Goal: Task Accomplishment & Management: Use online tool/utility

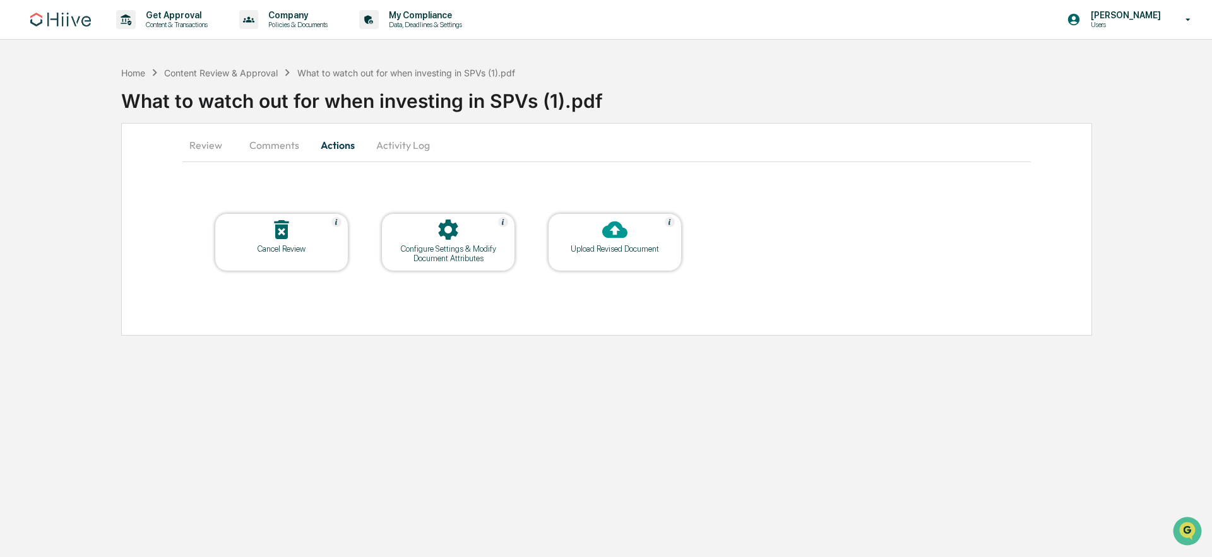
drag, startPoint x: 0, startPoint y: 0, endPoint x: 584, endPoint y: 169, distance: 608.2
click at [584, 169] on div "Review Comments Actions Activity Log Cancel Review Configure Settings & Modify …" at bounding box center [606, 229] width 971 height 213
click at [596, 230] on div at bounding box center [615, 230] width 126 height 27
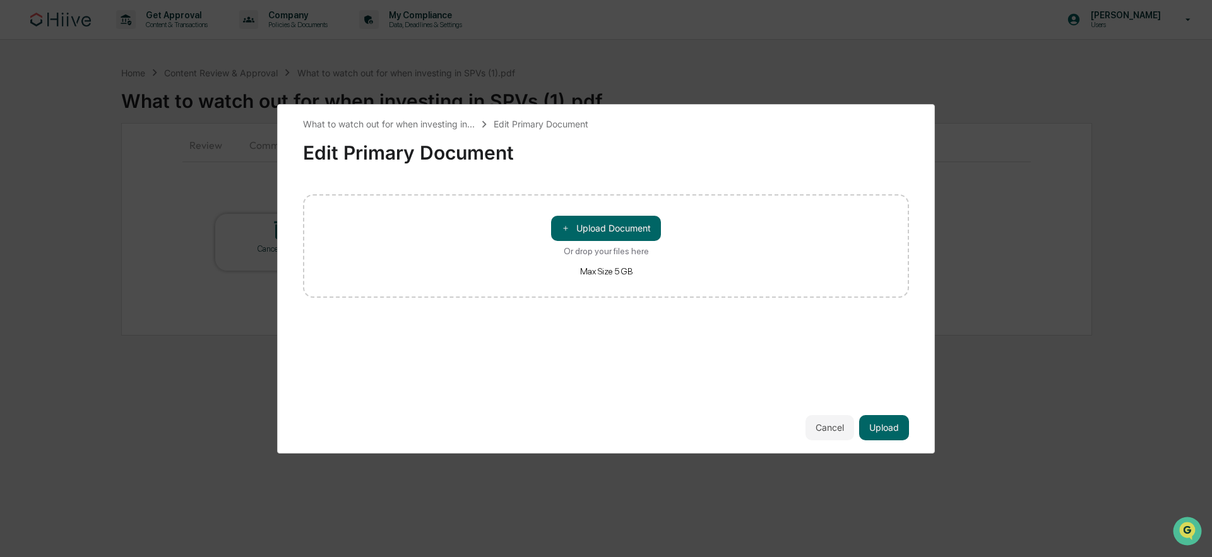
click at [596, 230] on button "＋ Upload Document" at bounding box center [606, 228] width 110 height 25
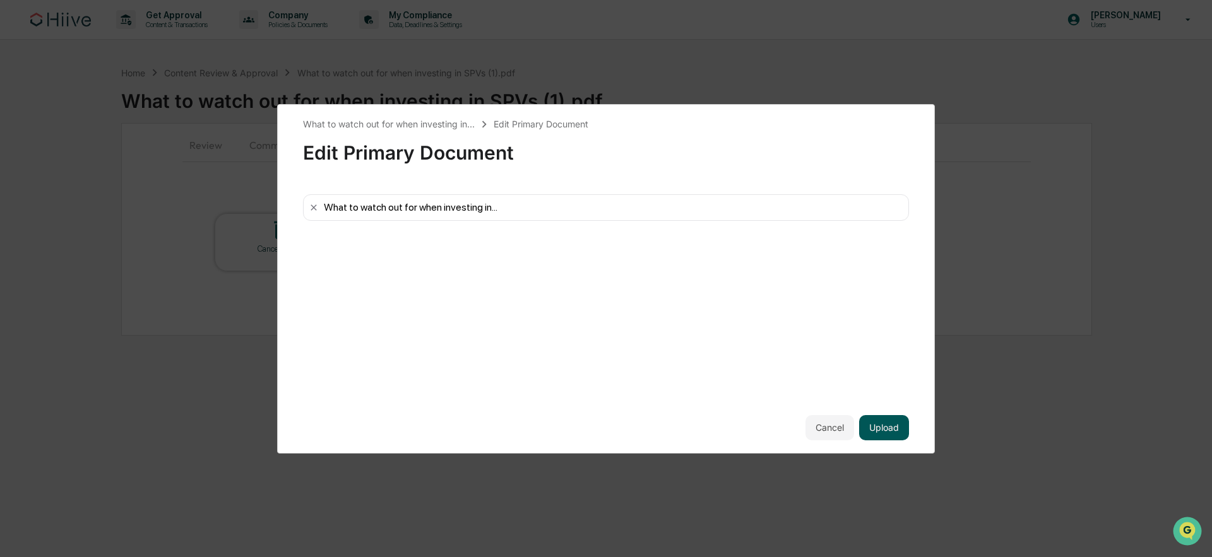
click at [895, 427] on button "Upload" at bounding box center [884, 427] width 50 height 25
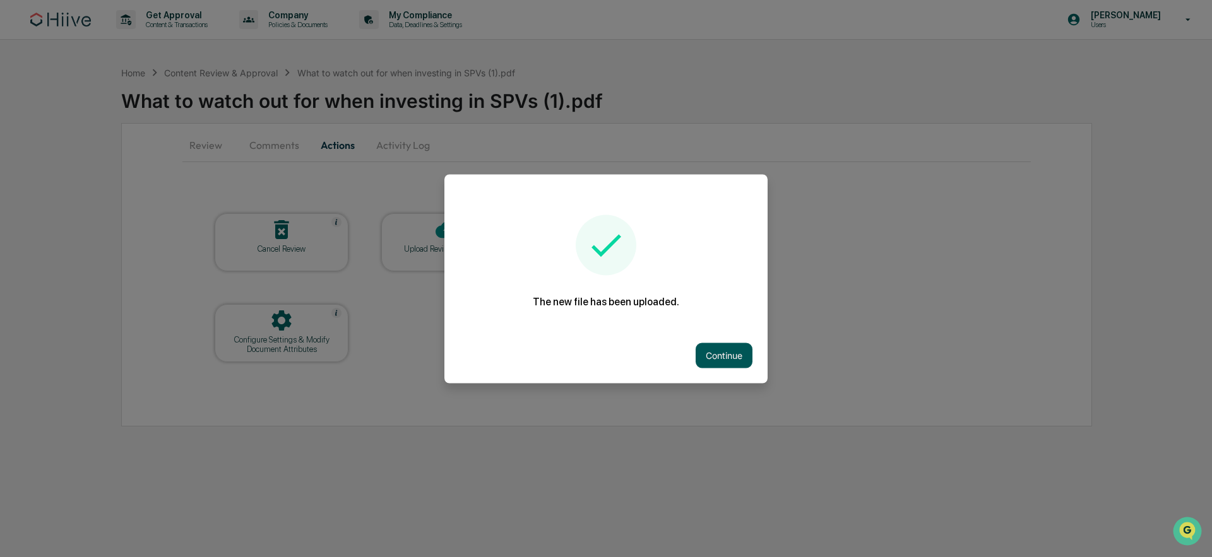
click at [726, 356] on button "Continue" at bounding box center [723, 355] width 57 height 25
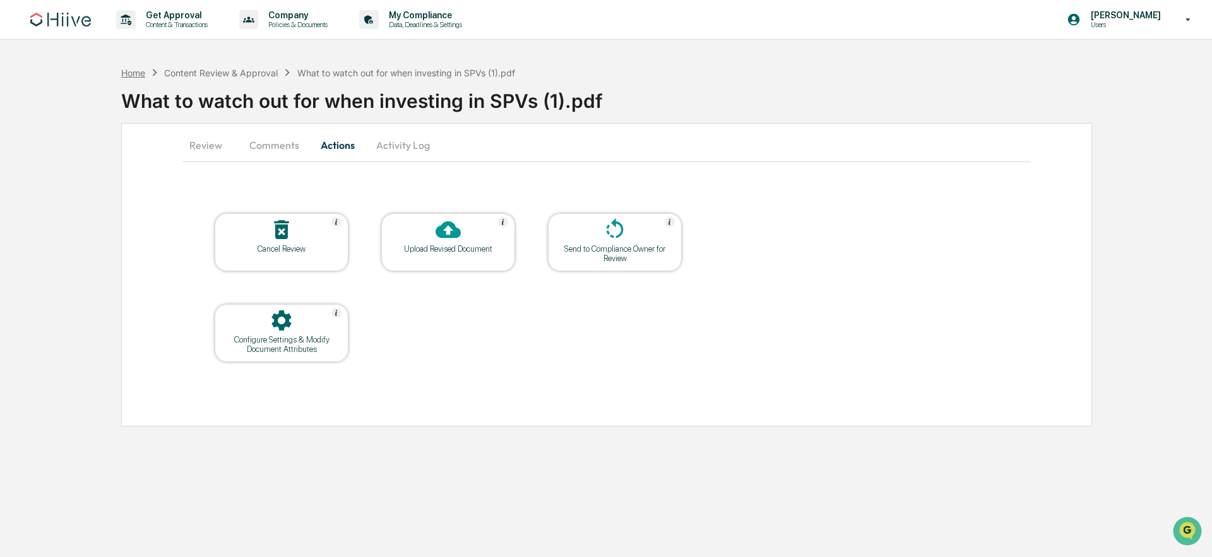
click at [131, 73] on div "Home" at bounding box center [133, 73] width 24 height 11
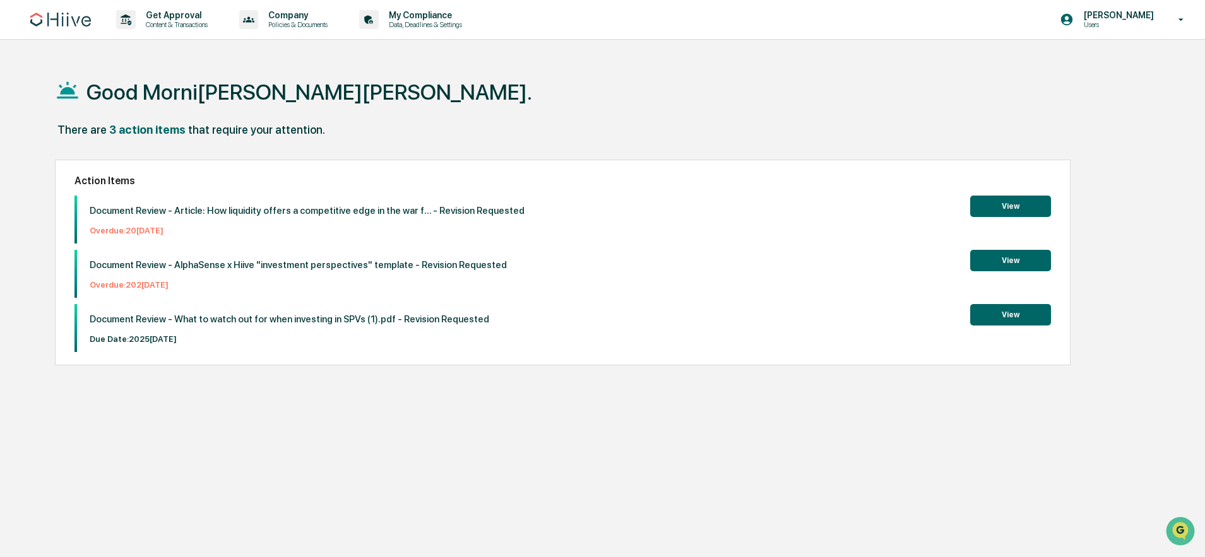
click at [1013, 317] on button "View" at bounding box center [1010, 314] width 81 height 21
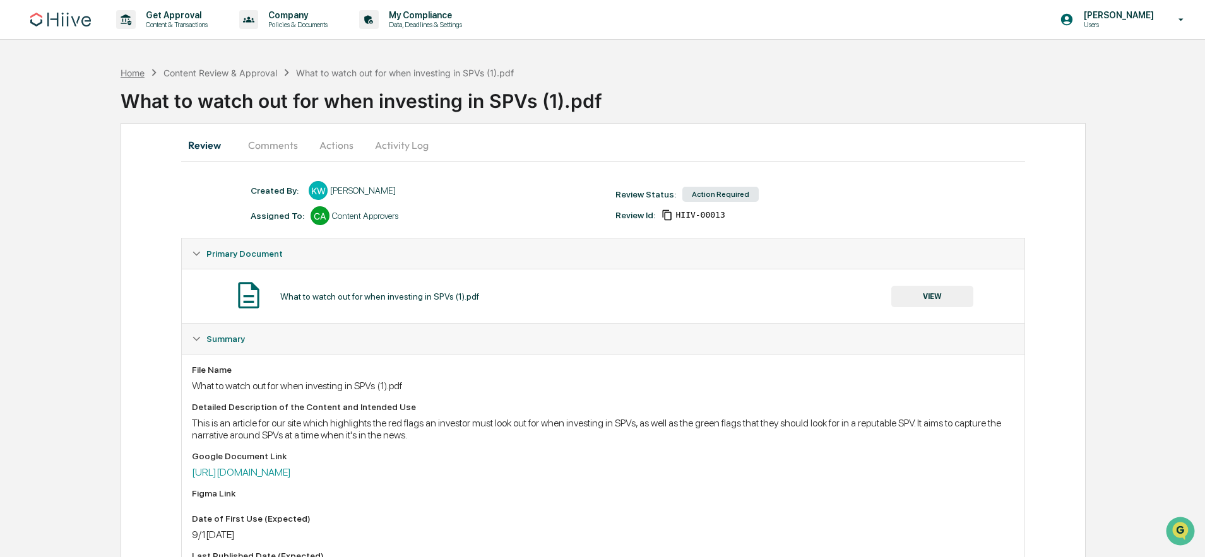
click at [142, 74] on div "Home" at bounding box center [133, 73] width 24 height 11
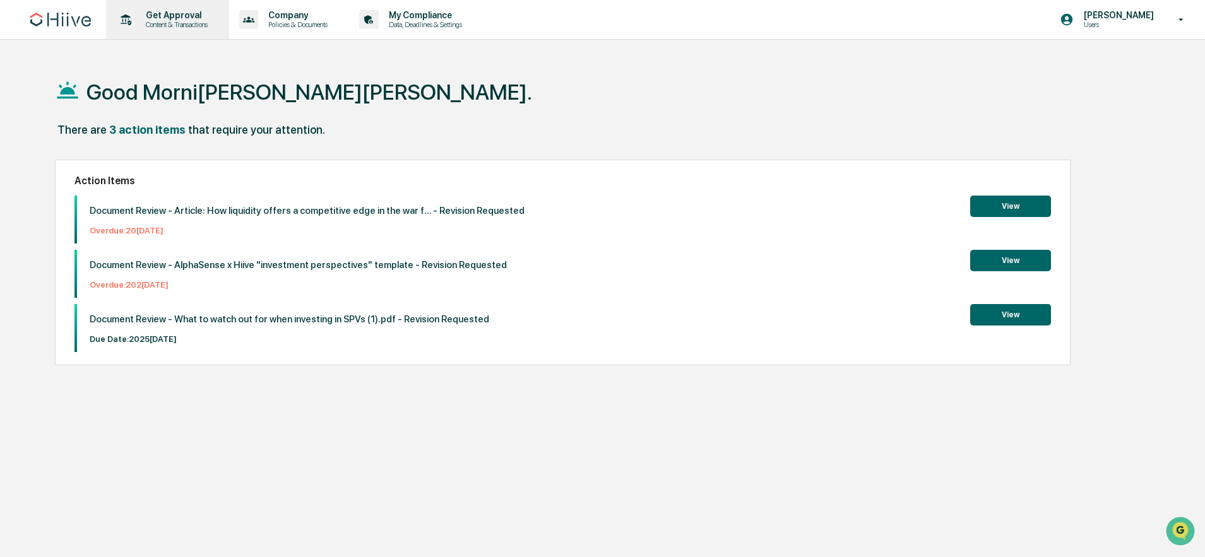
click at [159, 24] on p "Content & Transactions" at bounding box center [175, 24] width 78 height 9
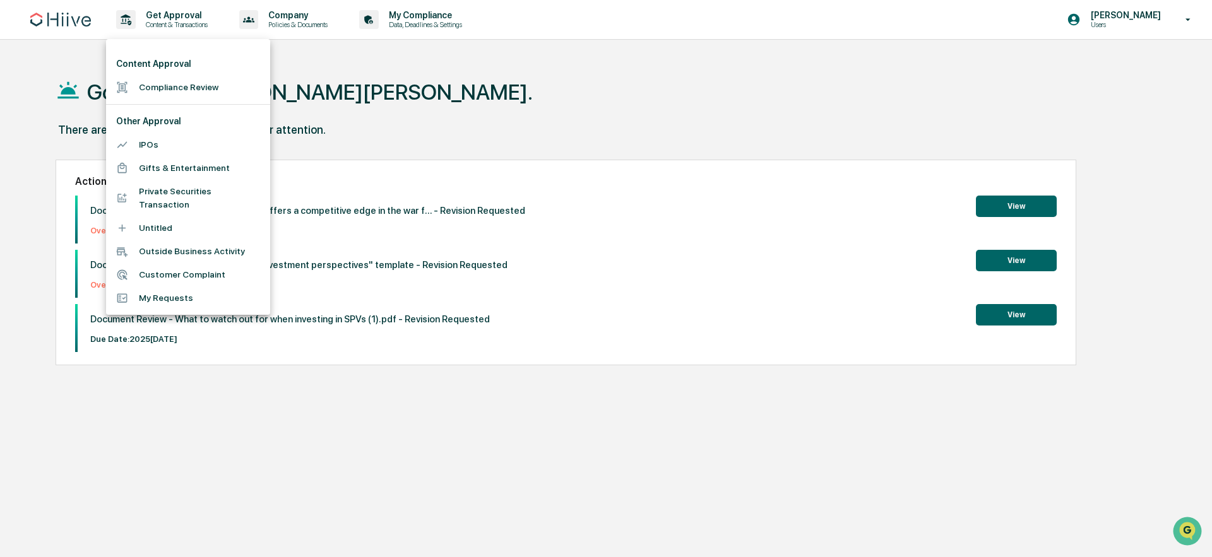
click at [189, 92] on li "Compliance Review" at bounding box center [188, 87] width 164 height 23
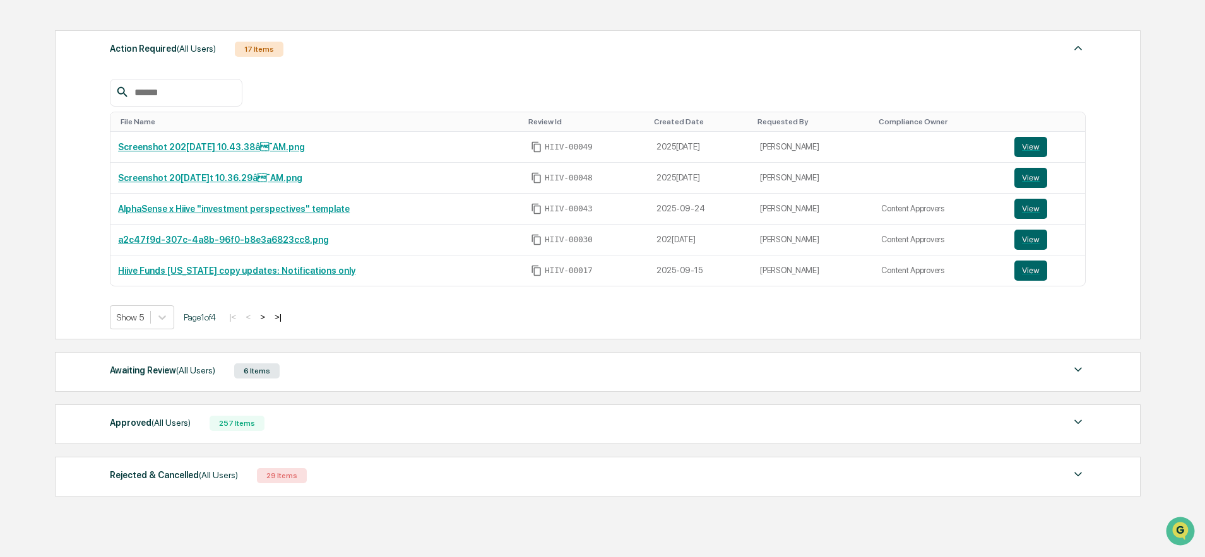
scroll to position [173, 0]
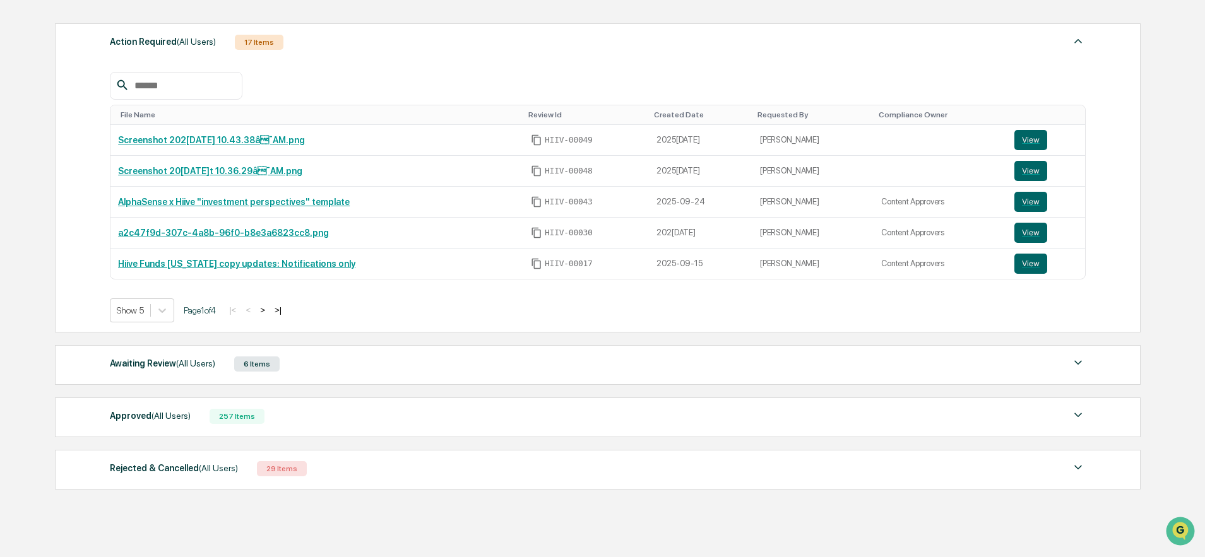
click at [201, 369] on div "Awaiting Review (All Users)" at bounding box center [162, 363] width 105 height 16
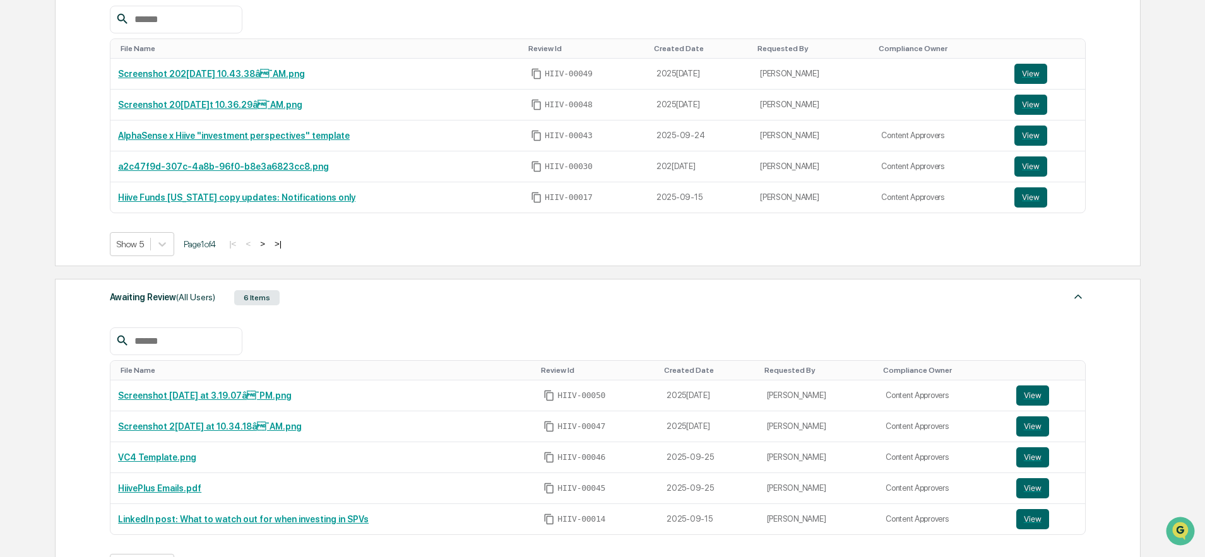
scroll to position [259, 0]
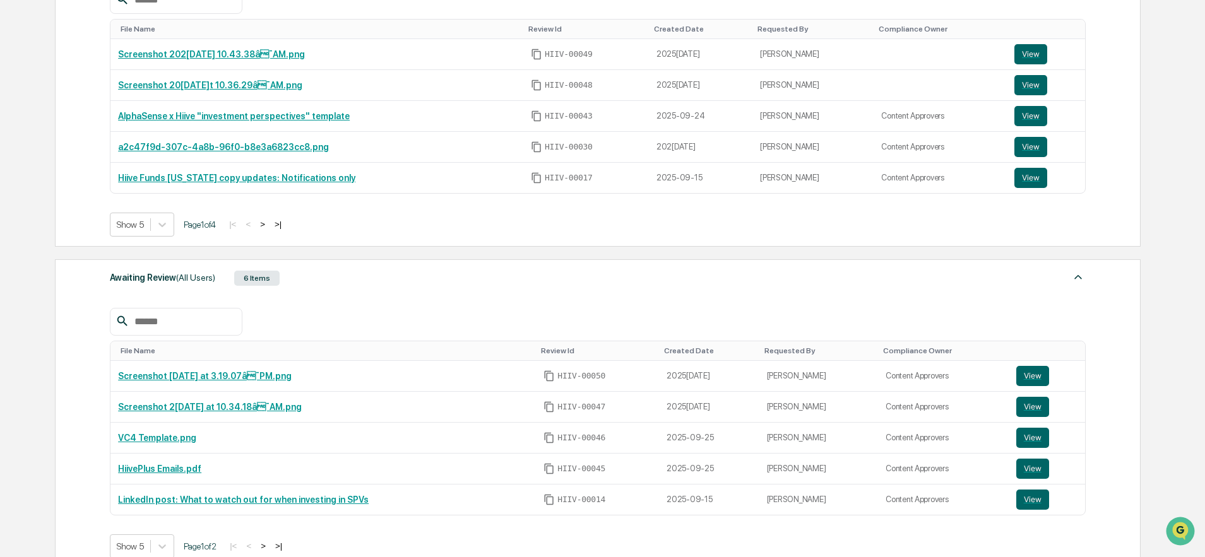
click at [202, 280] on span "(All Users)" at bounding box center [195, 278] width 39 height 10
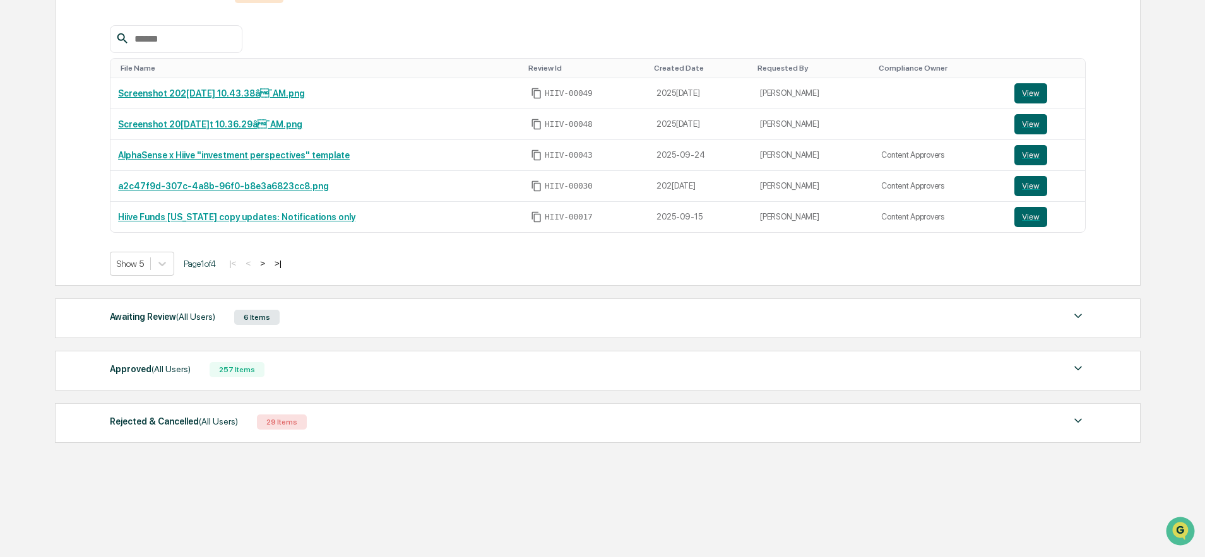
scroll to position [220, 0]
click at [244, 385] on div "Approved (All Users) 257 Items File Name Review Id Created Date Requested By Co…" at bounding box center [597, 371] width 1085 height 40
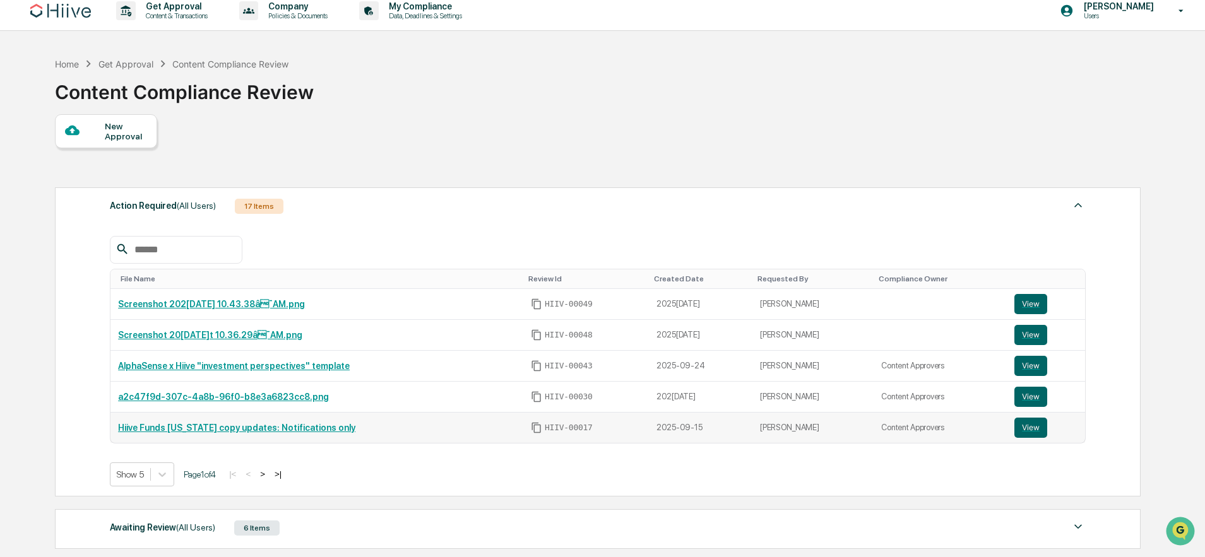
scroll to position [147, 0]
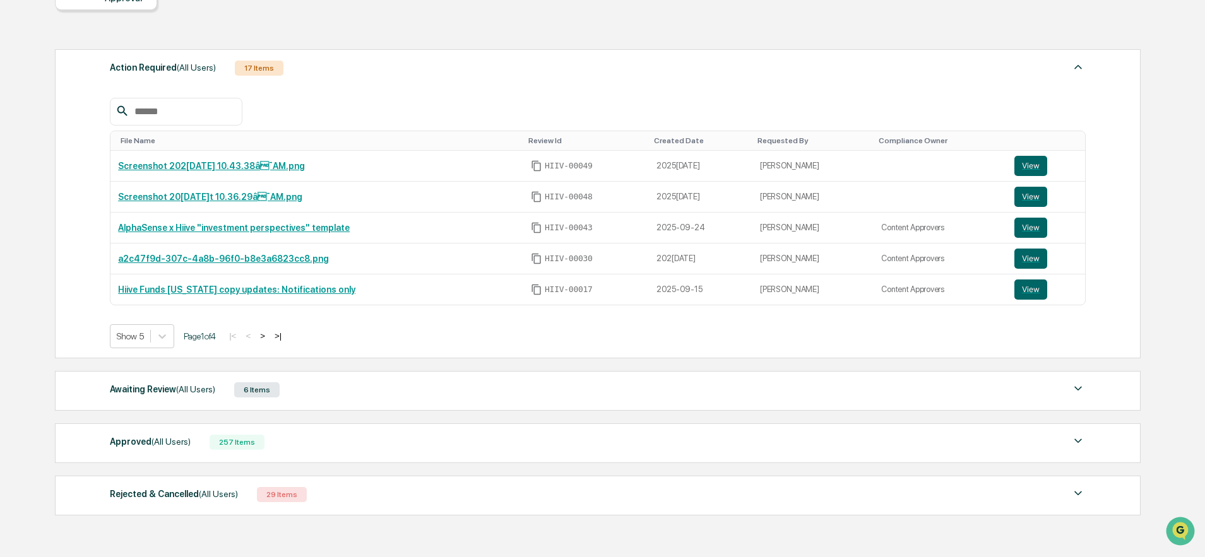
click at [312, 394] on div "Awaiting Review (All Users) 6 Items" at bounding box center [598, 390] width 976 height 18
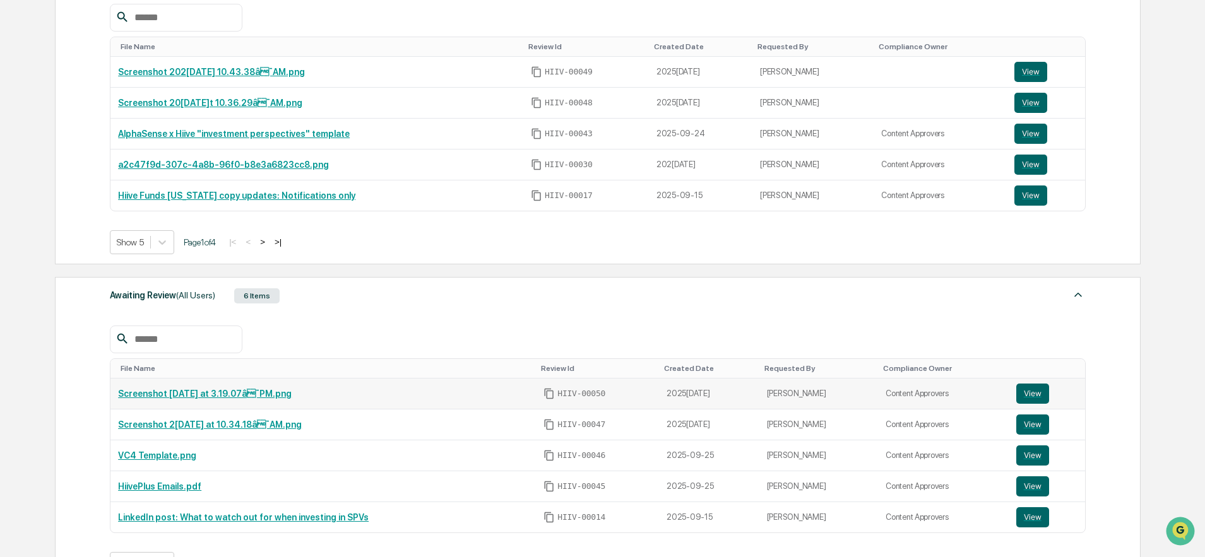
scroll to position [315, 0]
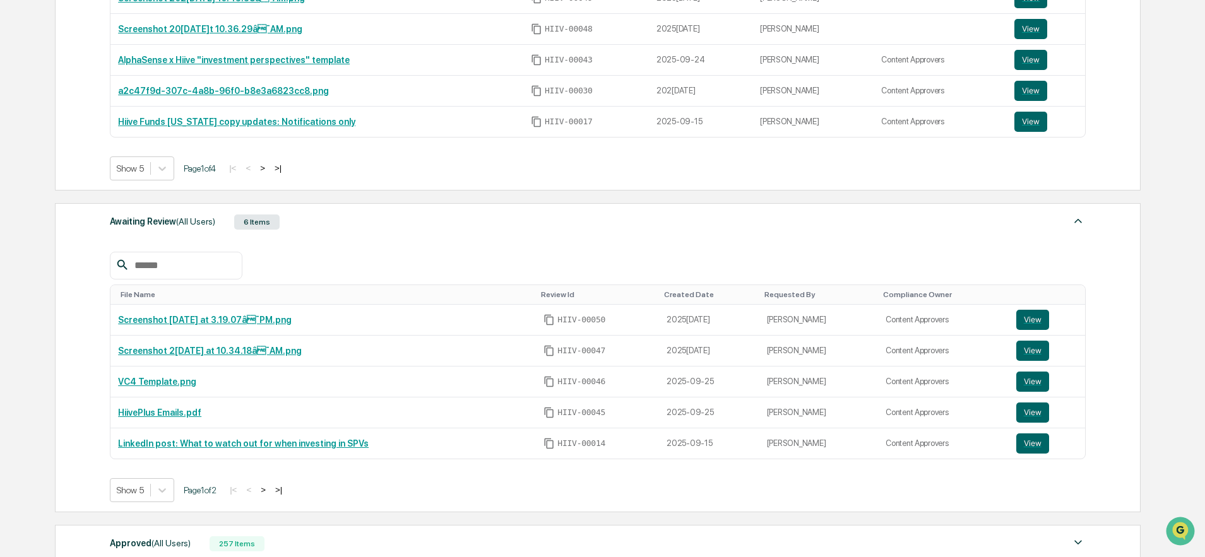
click at [269, 490] on button ">" at bounding box center [263, 490] width 13 height 11
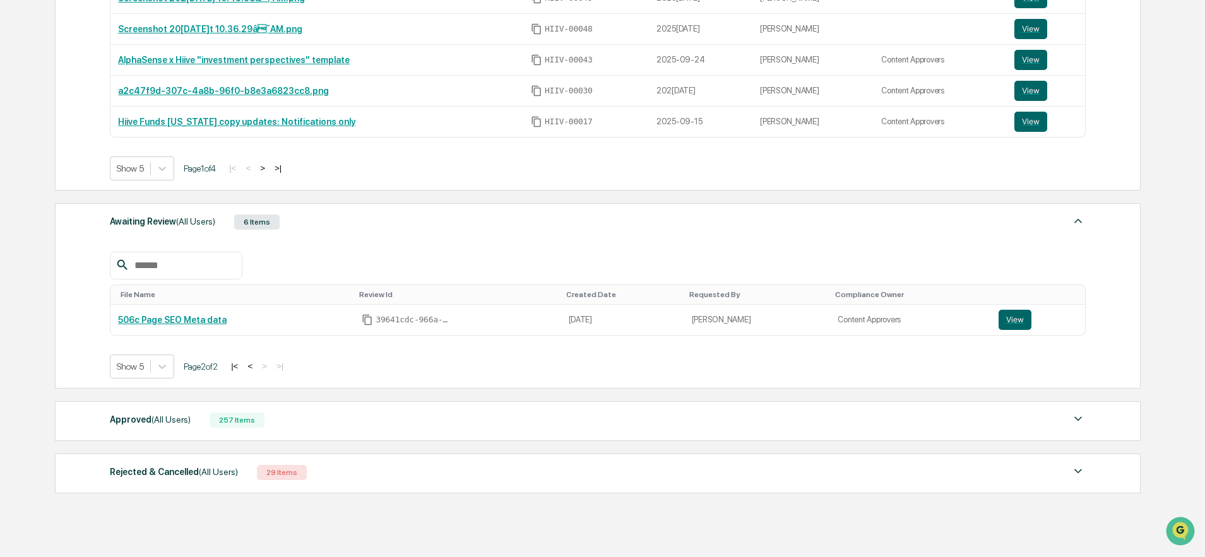
click at [256, 369] on button "<" at bounding box center [250, 366] width 13 height 11
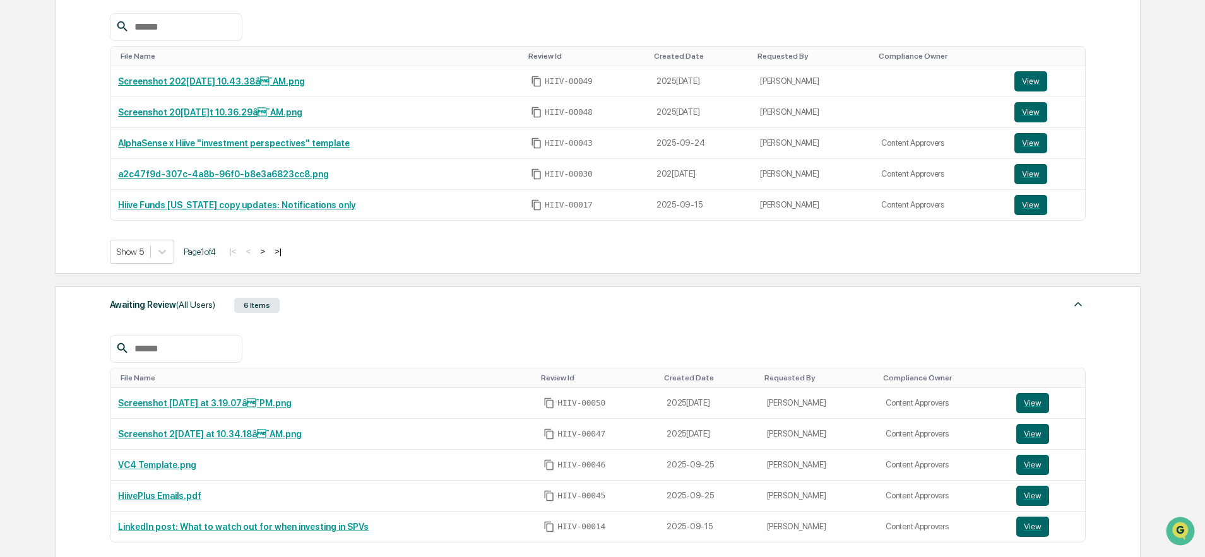
scroll to position [52, 0]
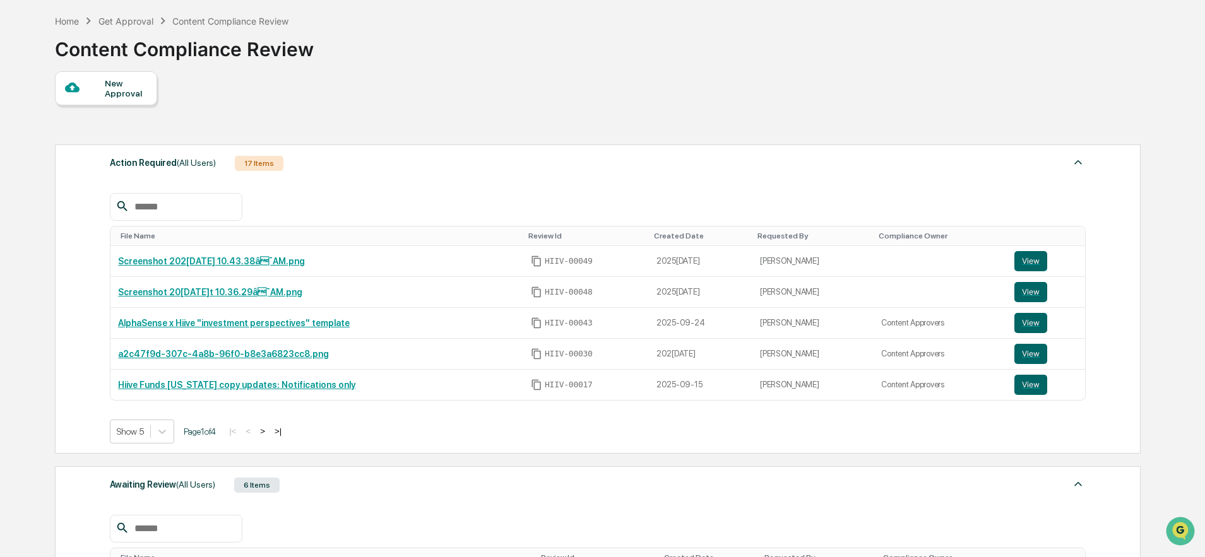
click at [135, 19] on div "Get Approval" at bounding box center [125, 21] width 55 height 11
click at [216, 25] on div "Content Compliance Review" at bounding box center [230, 21] width 116 height 11
click at [118, 21] on div "Get Approval" at bounding box center [125, 21] width 55 height 11
click at [59, 18] on div "Home" at bounding box center [67, 21] width 24 height 11
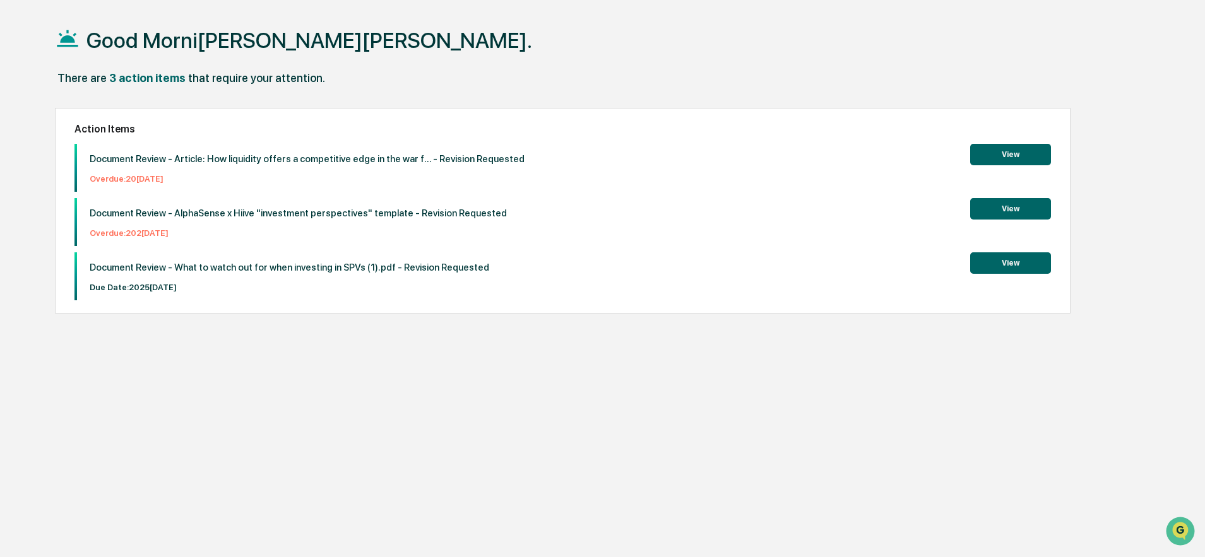
click at [986, 264] on button "View" at bounding box center [1010, 262] width 81 height 21
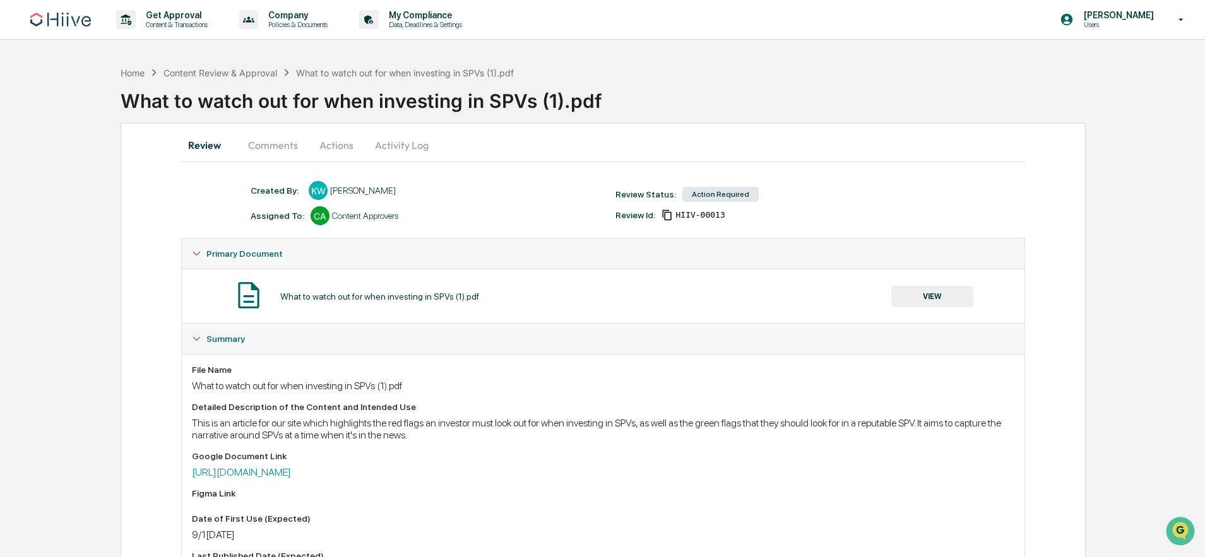
click at [278, 143] on button "Comments" at bounding box center [273, 145] width 70 height 30
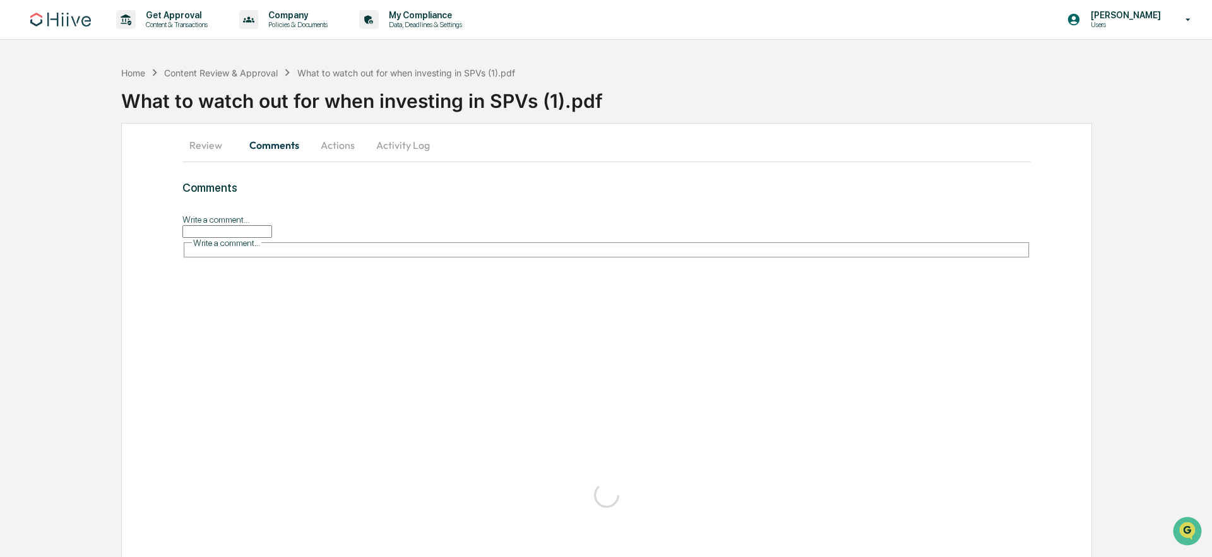
click at [348, 148] on button "Actions" at bounding box center [337, 145] width 57 height 30
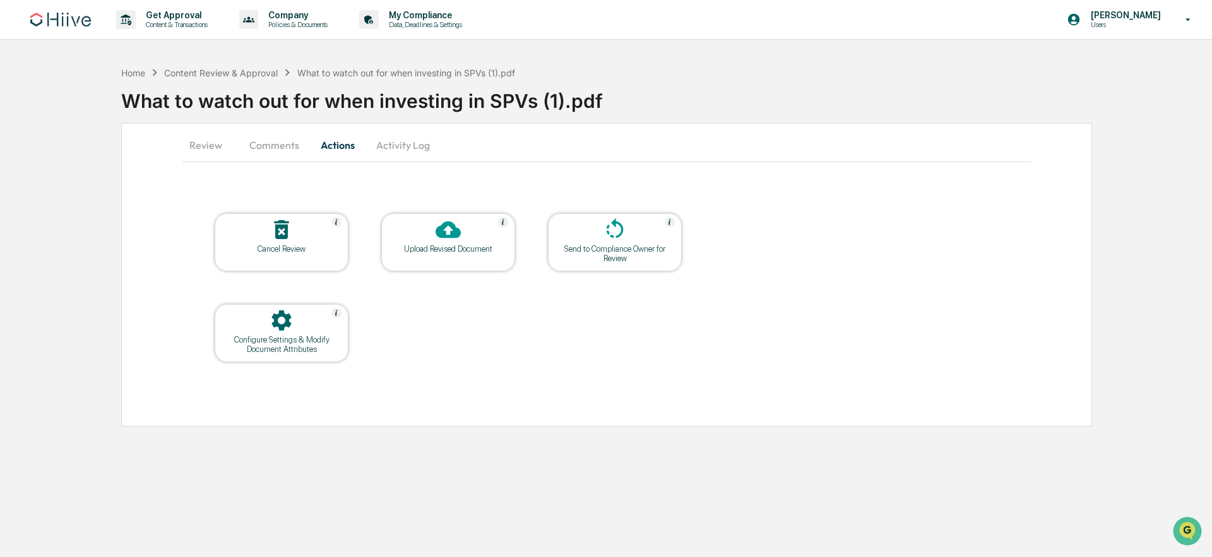
click at [469, 251] on div "Upload Revised Document" at bounding box center [448, 248] width 114 height 9
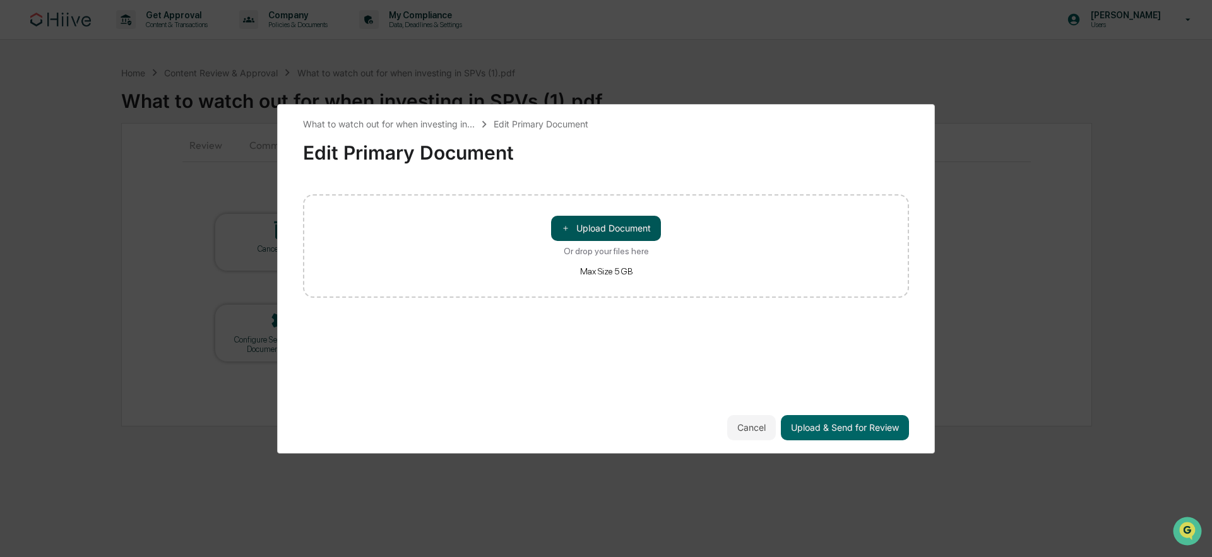
click at [567, 227] on span "＋" at bounding box center [565, 228] width 9 height 12
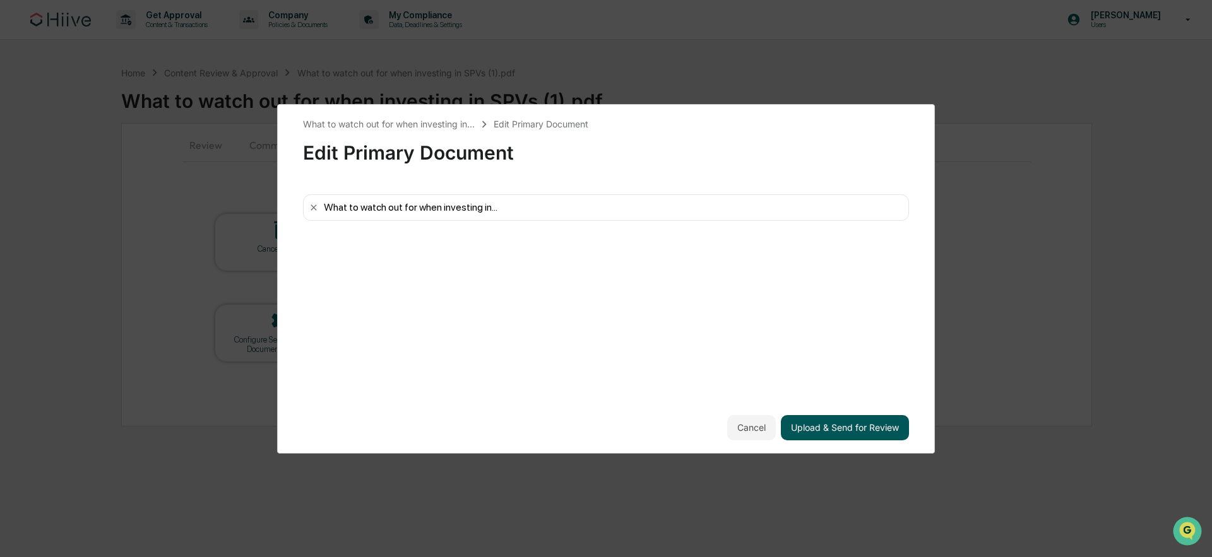
click at [848, 431] on button "Upload & Send for Review" at bounding box center [845, 427] width 128 height 25
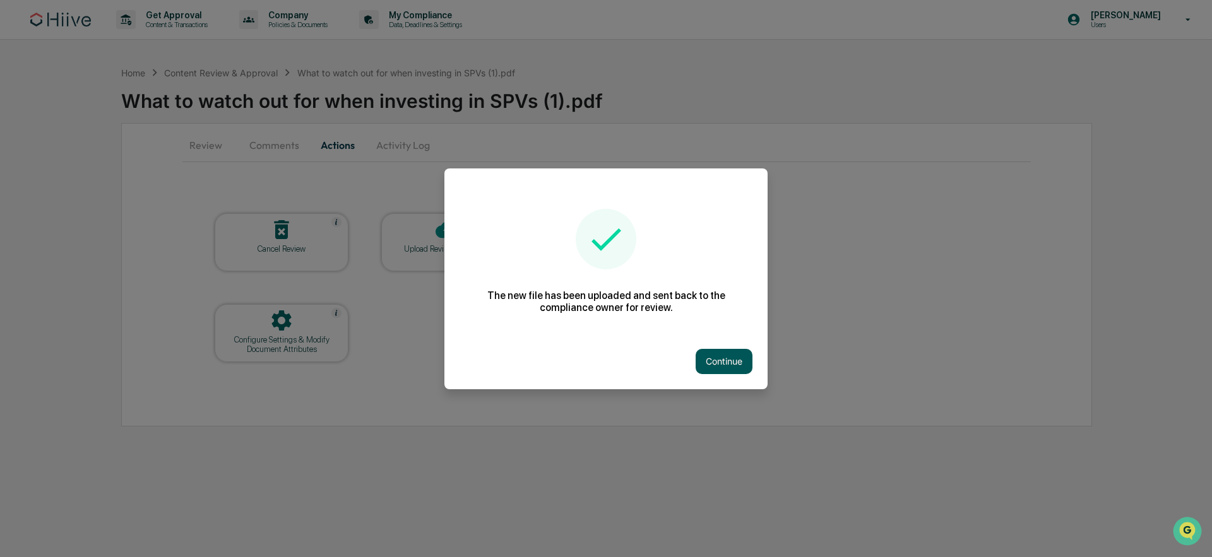
click at [733, 350] on button "Continue" at bounding box center [723, 361] width 57 height 25
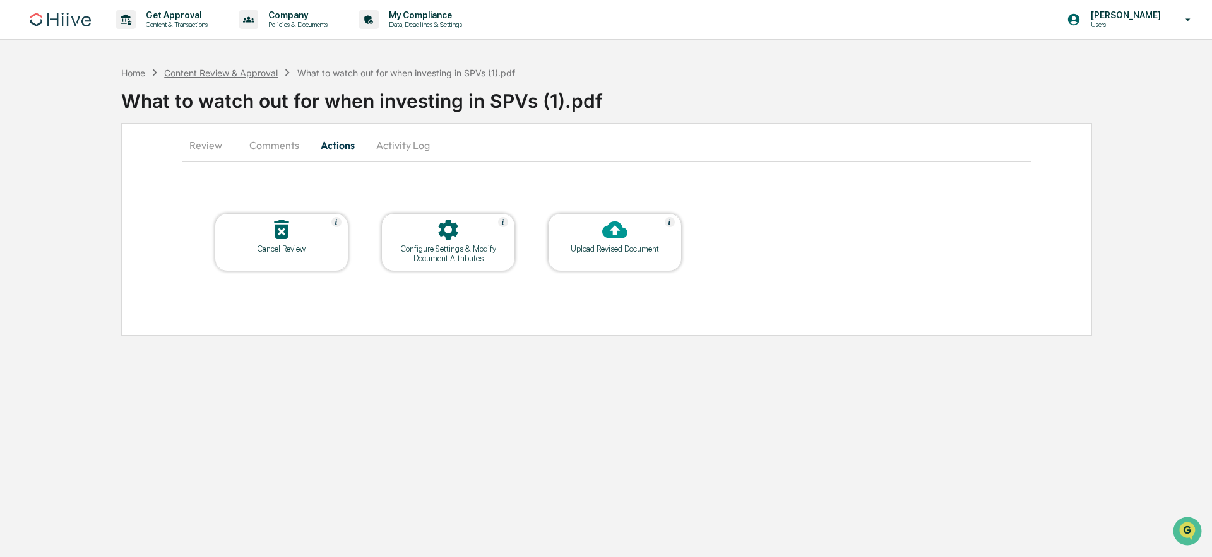
click at [225, 70] on div "Content Review & Approval" at bounding box center [221, 73] width 114 height 11
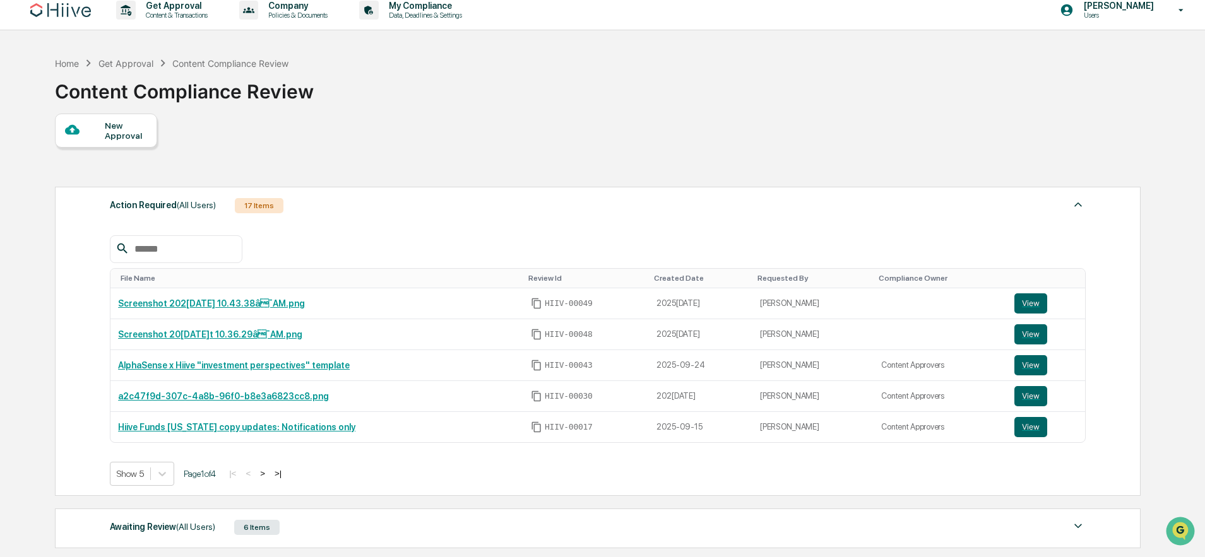
scroll to position [28, 0]
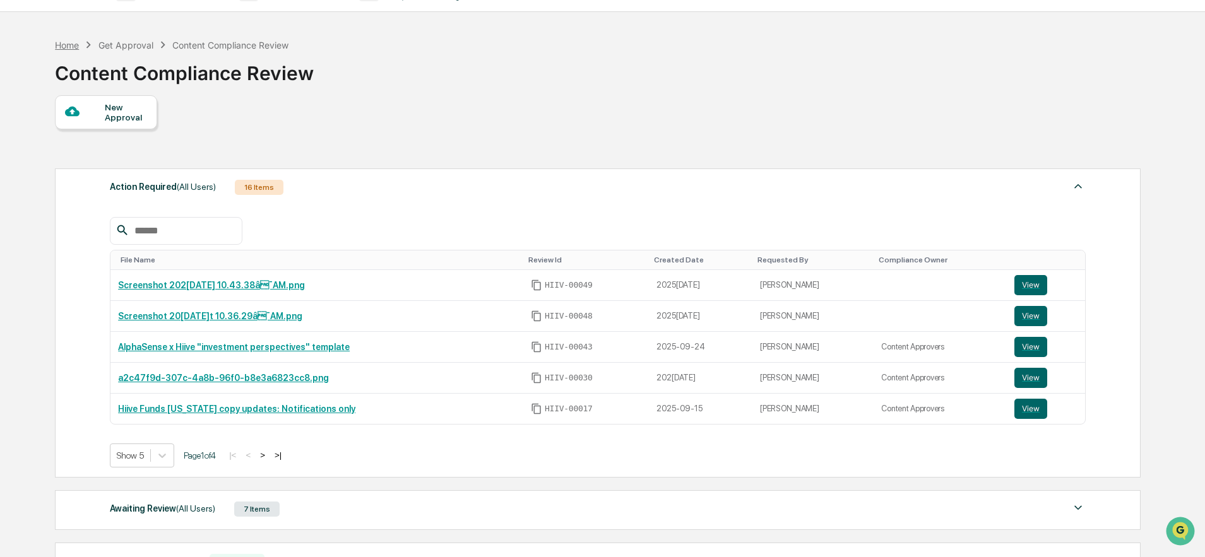
click at [71, 45] on div "Home" at bounding box center [67, 45] width 24 height 11
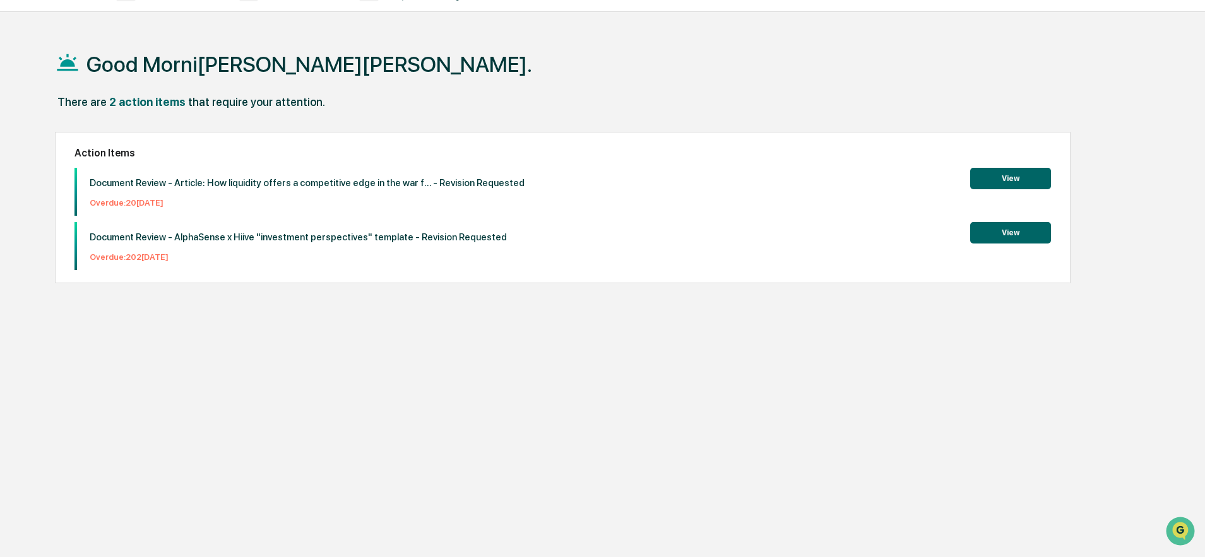
click at [147, 111] on div "There are 2 action items that require your attention." at bounding box center [597, 108] width 1084 height 26
click at [139, 73] on h1 "Good Morning, Kate." at bounding box center [309, 64] width 446 height 25
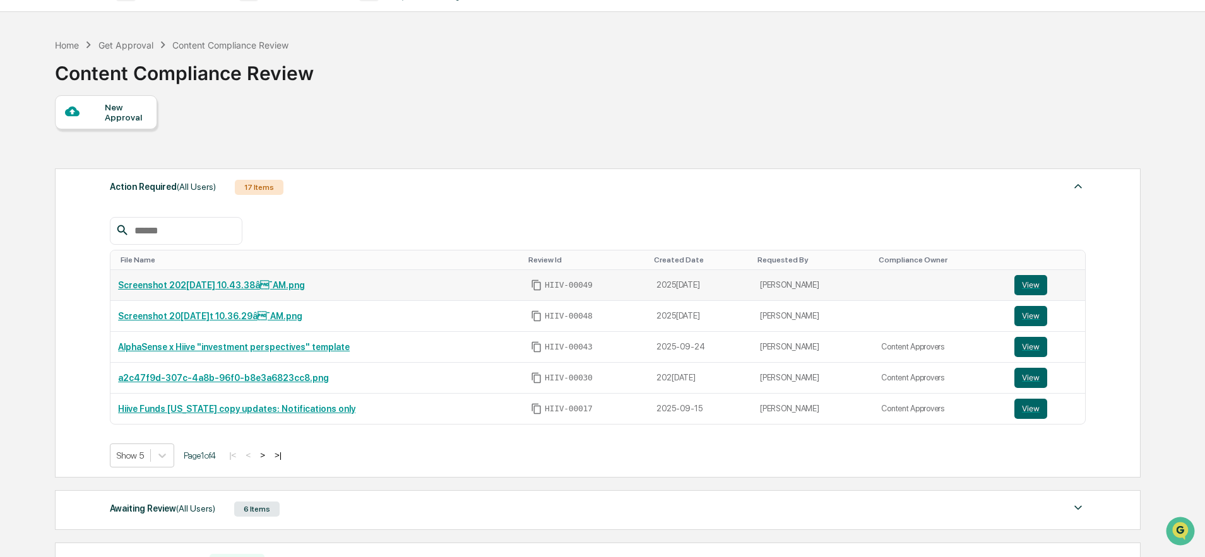
scroll to position [204, 0]
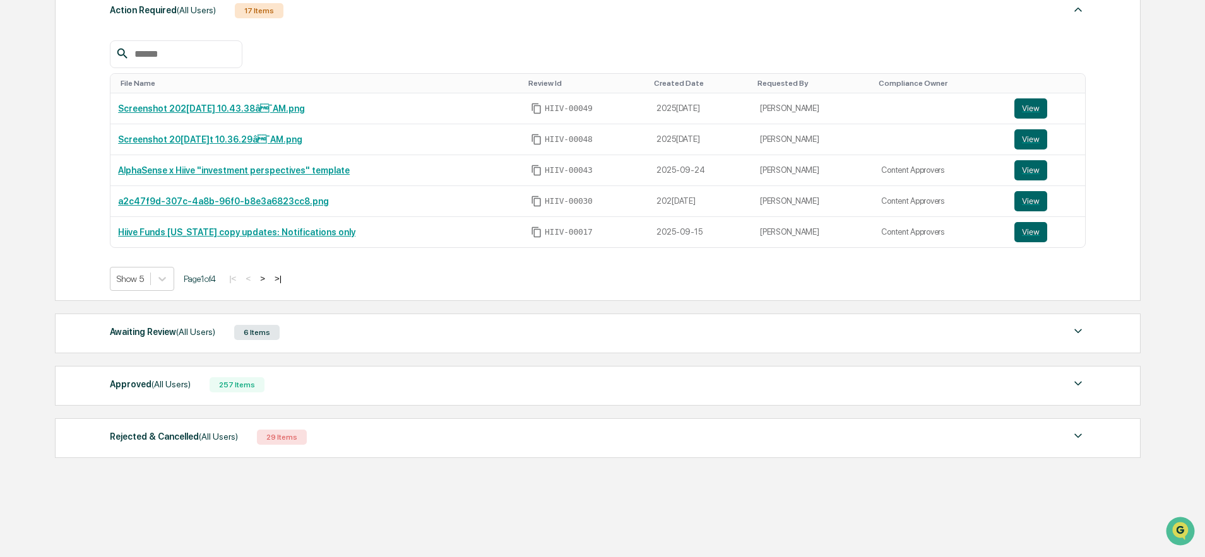
click at [263, 338] on div "6 Items" at bounding box center [256, 332] width 45 height 15
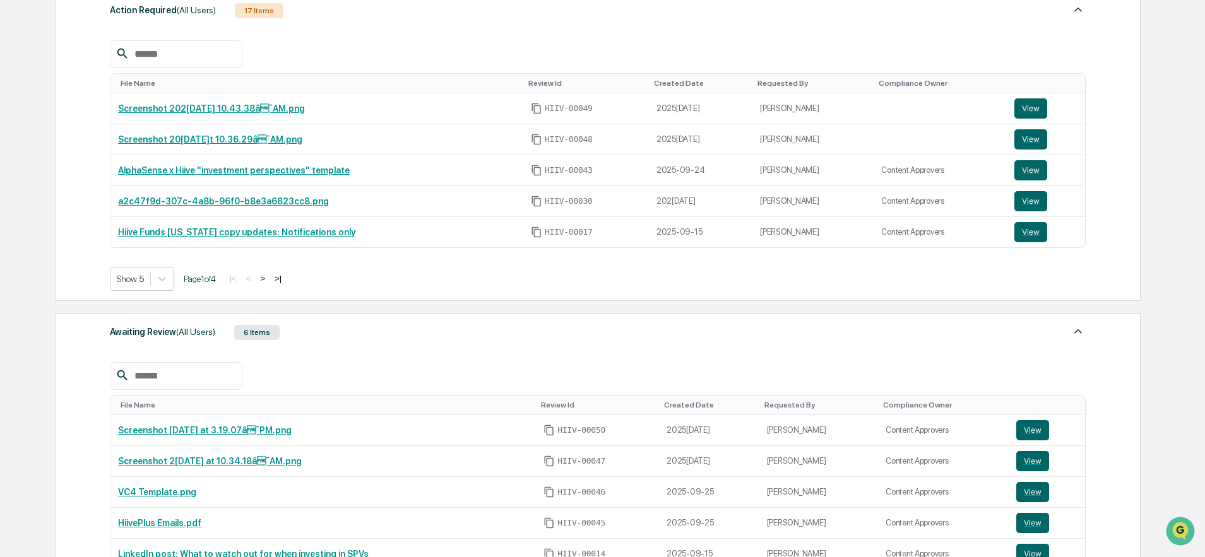
click at [263, 338] on div "6 Items" at bounding box center [256, 332] width 45 height 15
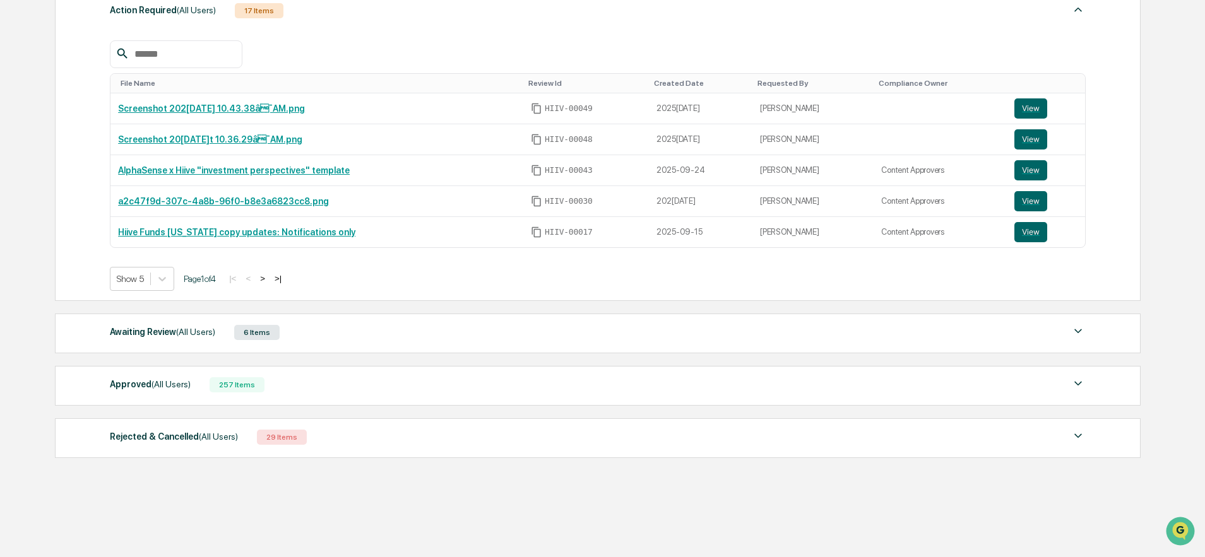
click at [251, 393] on div "Approved (All Users) 257 Items" at bounding box center [598, 385] width 976 height 18
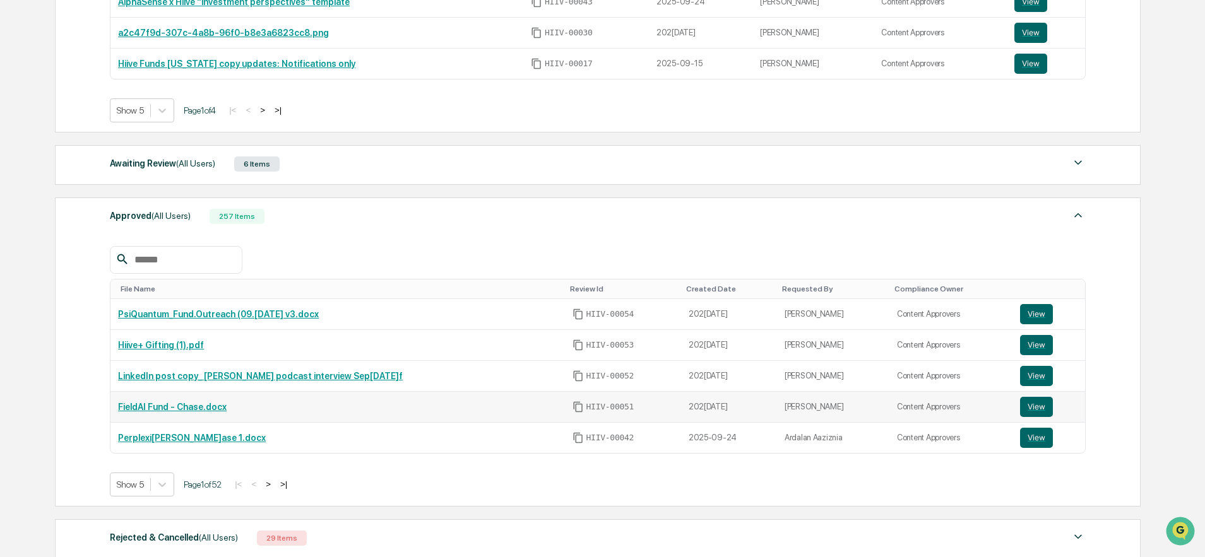
scroll to position [406, 0]
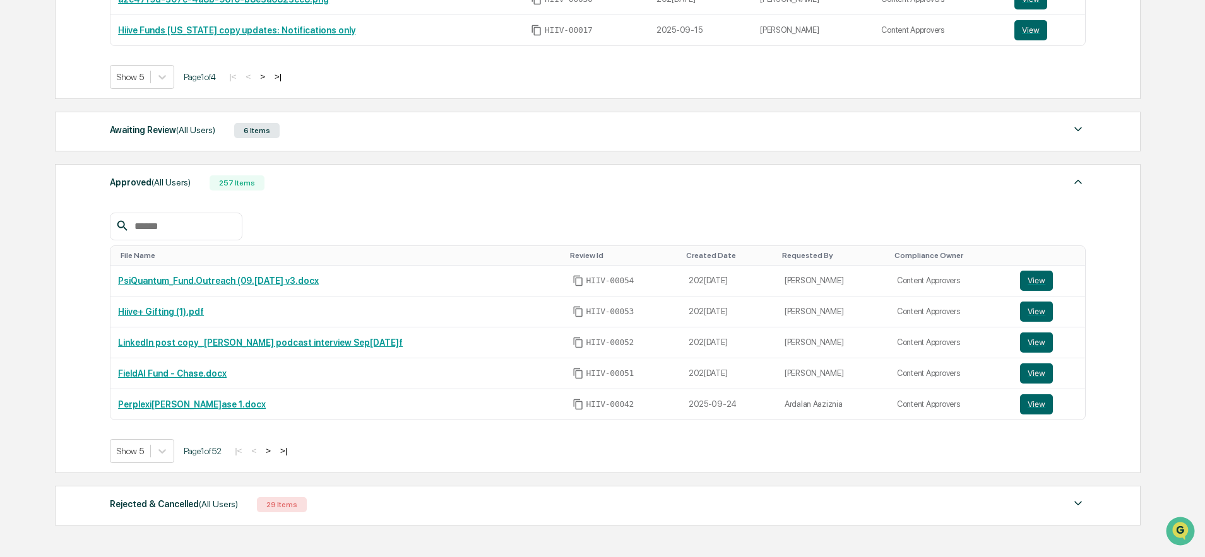
click at [275, 452] on button ">" at bounding box center [268, 451] width 13 height 11
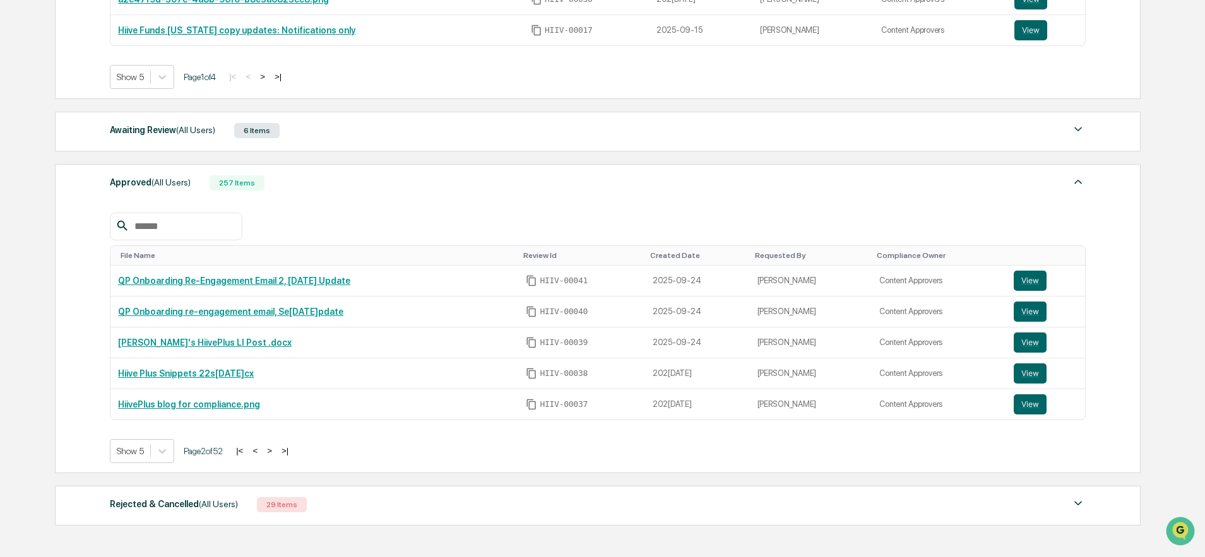
click at [276, 452] on button ">" at bounding box center [269, 451] width 13 height 11
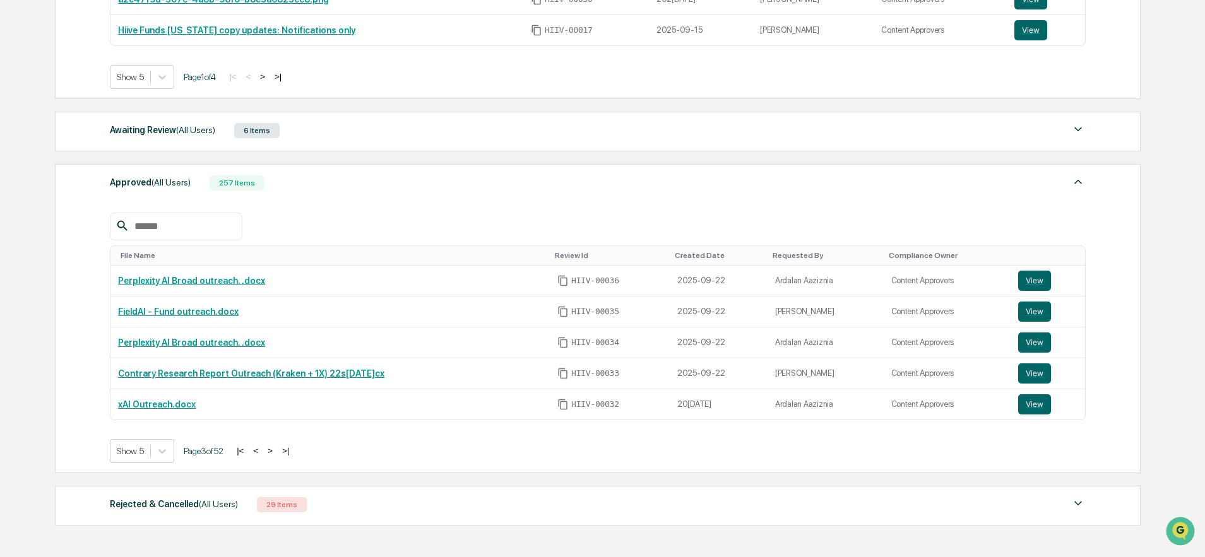
click at [262, 455] on button "<" at bounding box center [255, 451] width 13 height 11
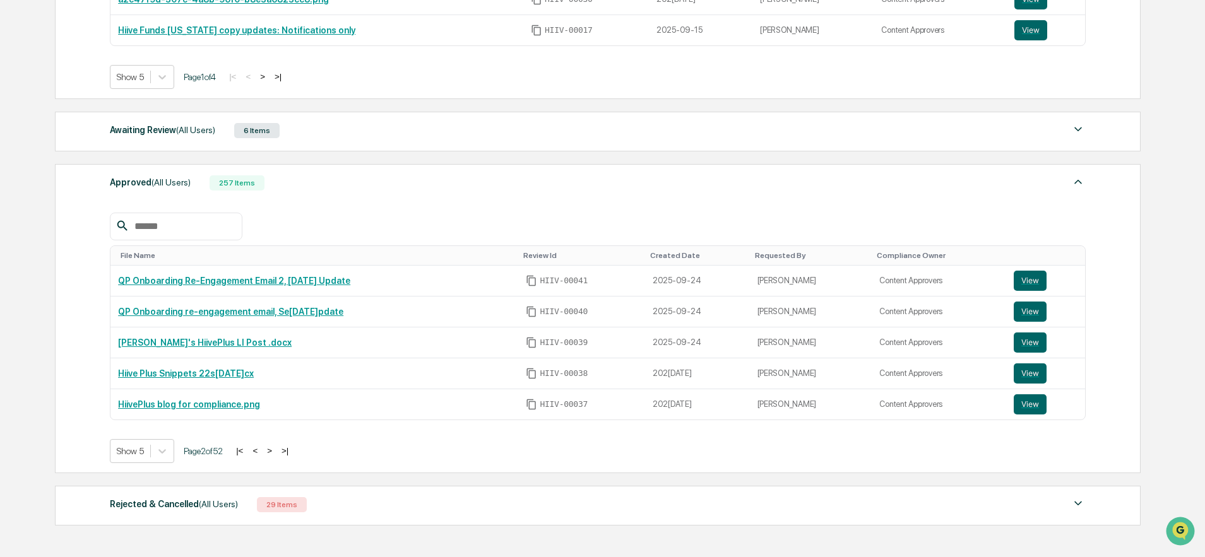
click at [261, 455] on button "<" at bounding box center [255, 451] width 13 height 11
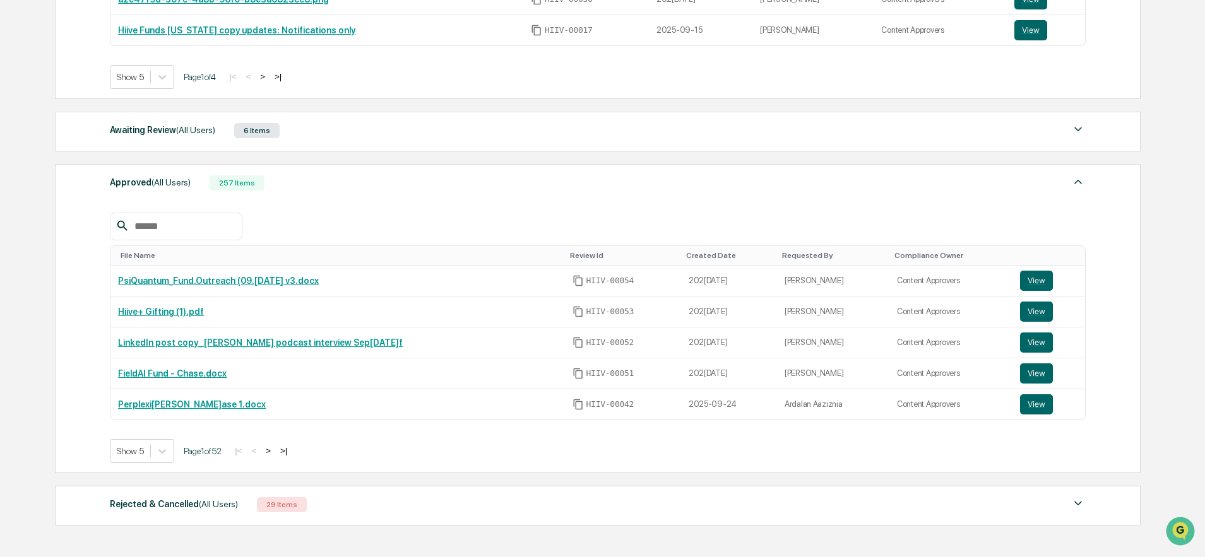
click at [222, 456] on span "Page 1 of 52" at bounding box center [203, 451] width 38 height 10
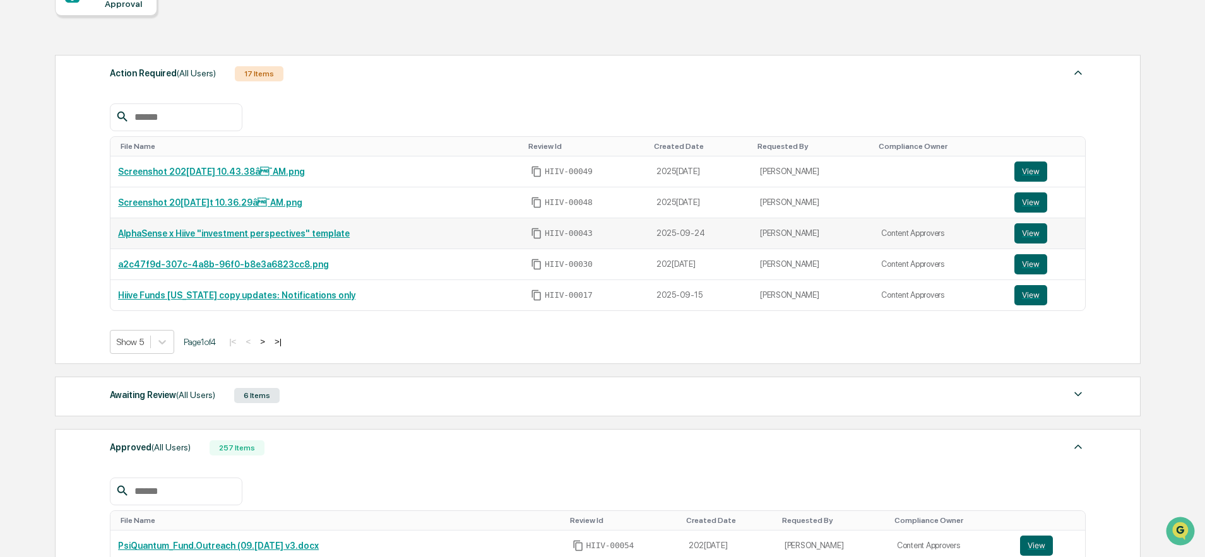
scroll to position [49, 0]
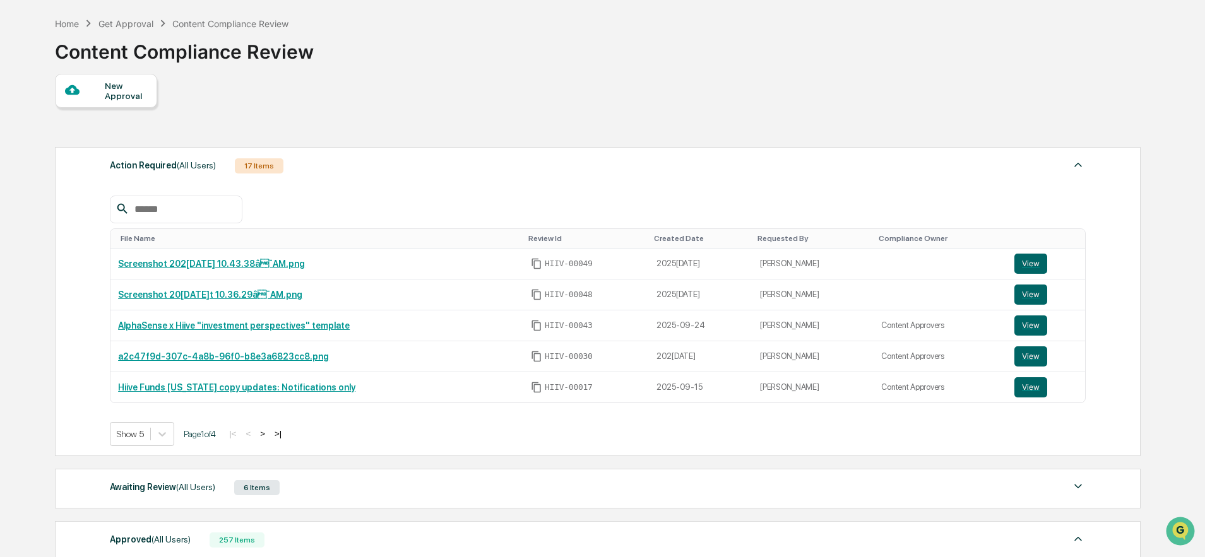
click at [269, 433] on button ">" at bounding box center [262, 434] width 13 height 11
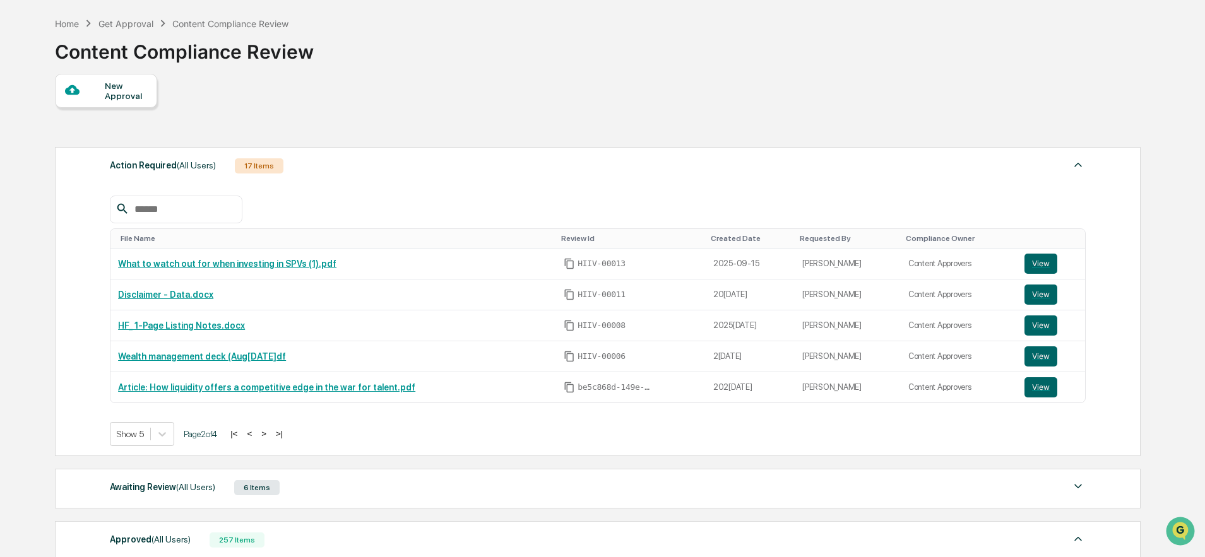
click at [256, 436] on button "<" at bounding box center [249, 434] width 13 height 11
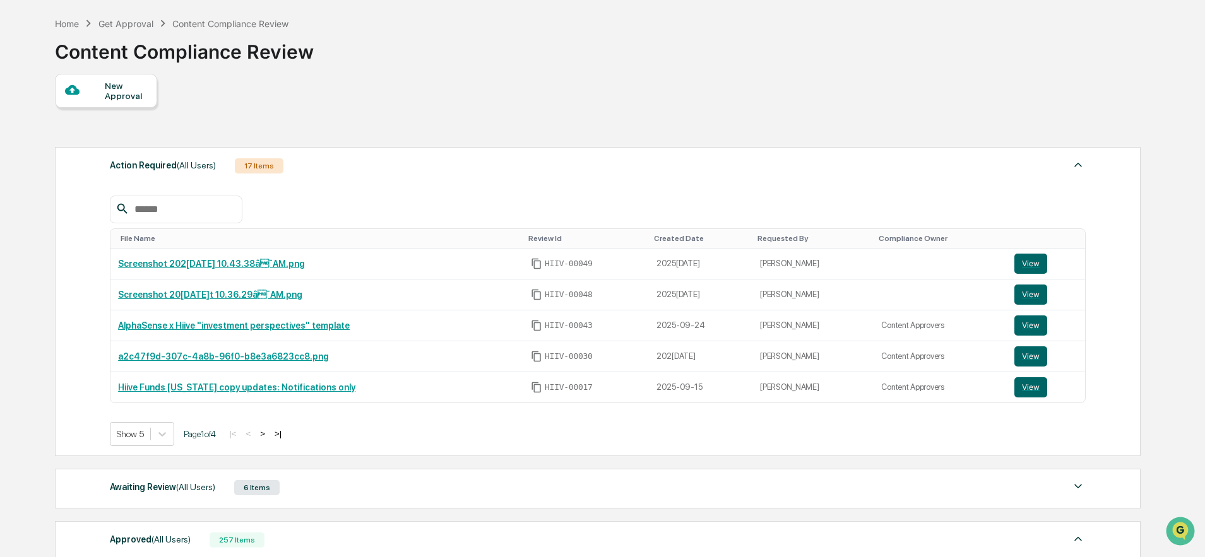
click at [269, 435] on button ">" at bounding box center [262, 434] width 13 height 11
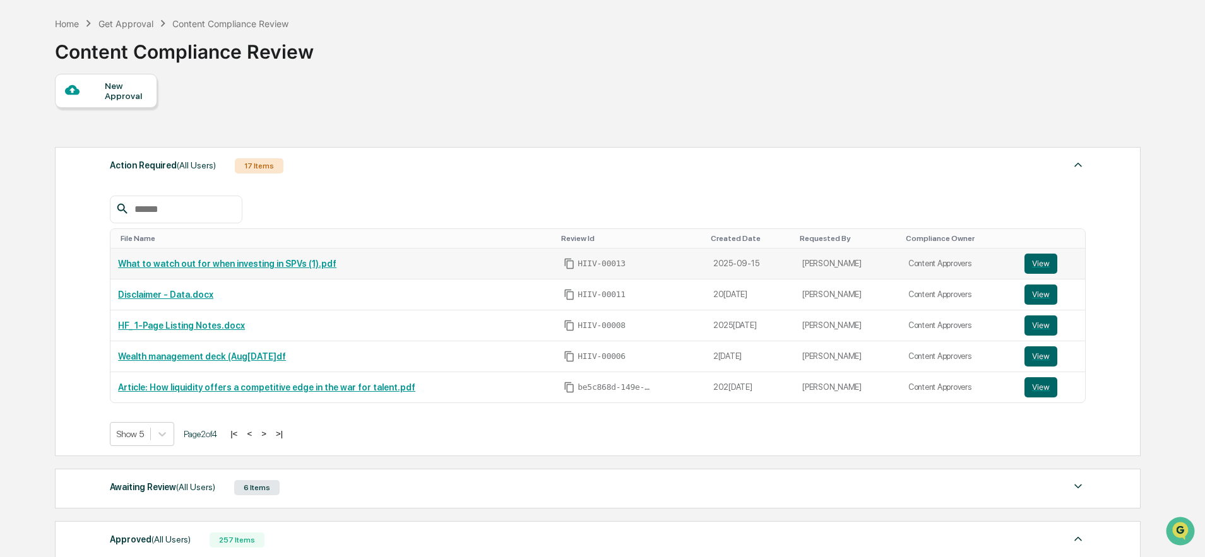
click at [271, 269] on link "What to watch out for when investing in SPVs (1).pdf" at bounding box center [227, 264] width 218 height 10
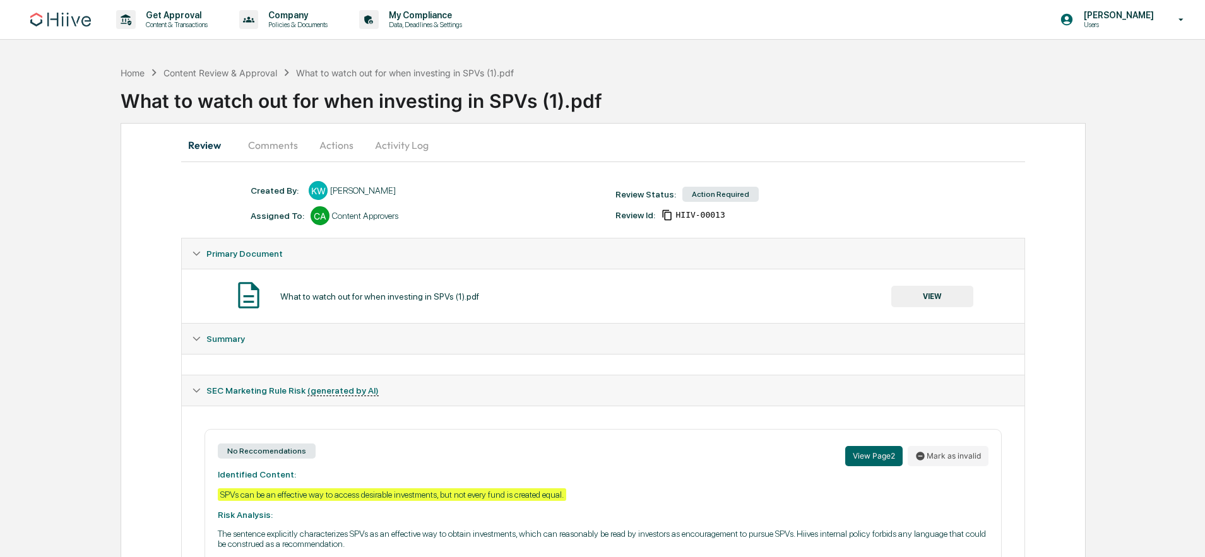
click at [338, 156] on button "Actions" at bounding box center [336, 145] width 57 height 30
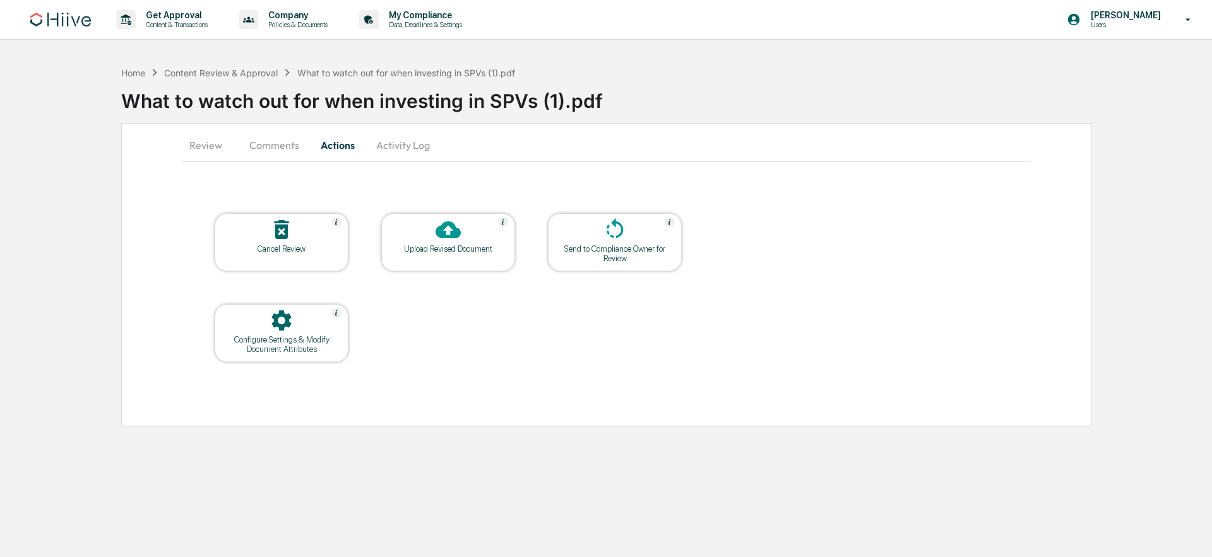
click at [432, 236] on div at bounding box center [448, 230] width 126 height 27
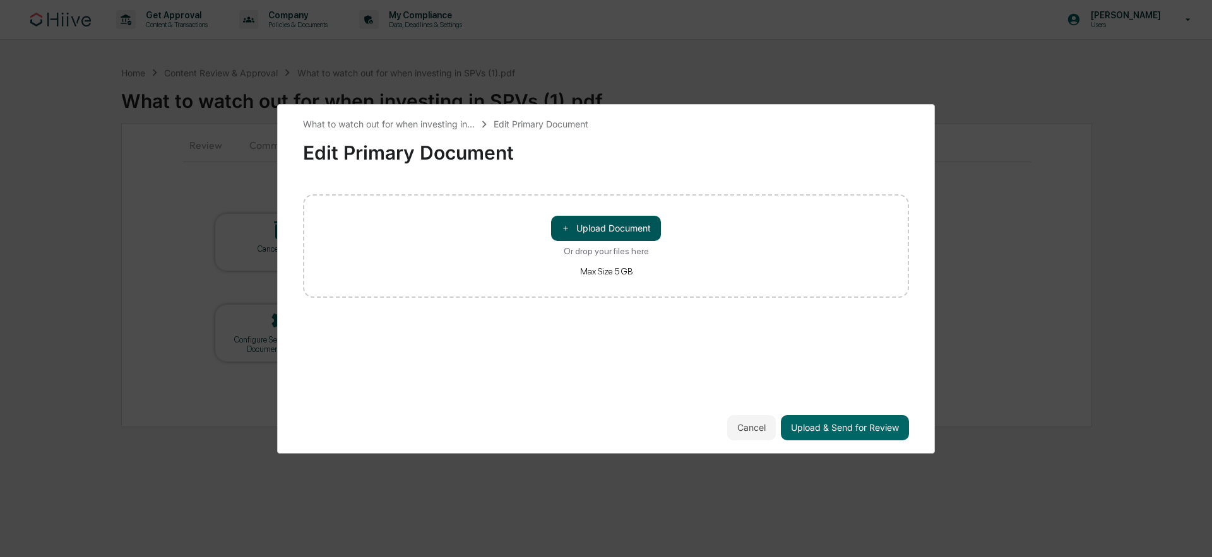
click at [572, 225] on button "＋ Upload Document" at bounding box center [606, 228] width 110 height 25
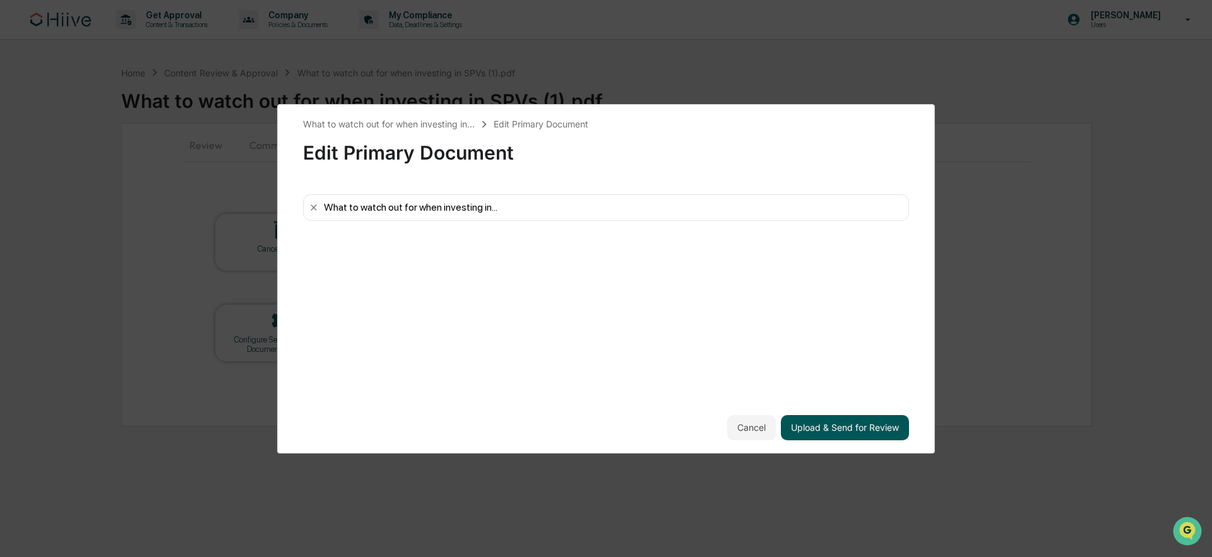
click at [851, 429] on button "Upload & Send for Review" at bounding box center [845, 427] width 128 height 25
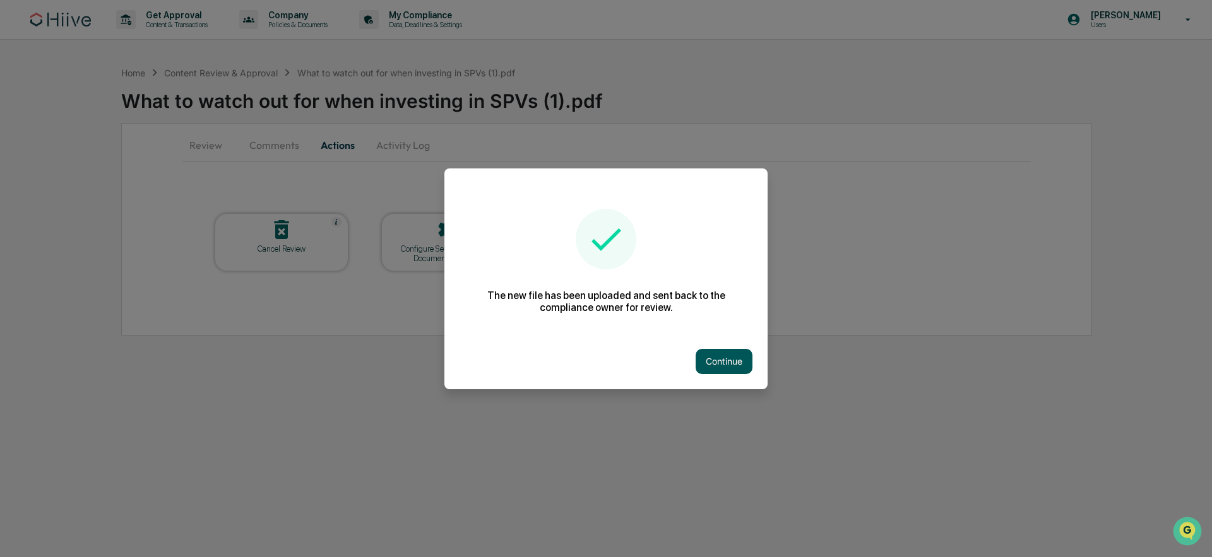
click at [728, 366] on button "Continue" at bounding box center [723, 361] width 57 height 25
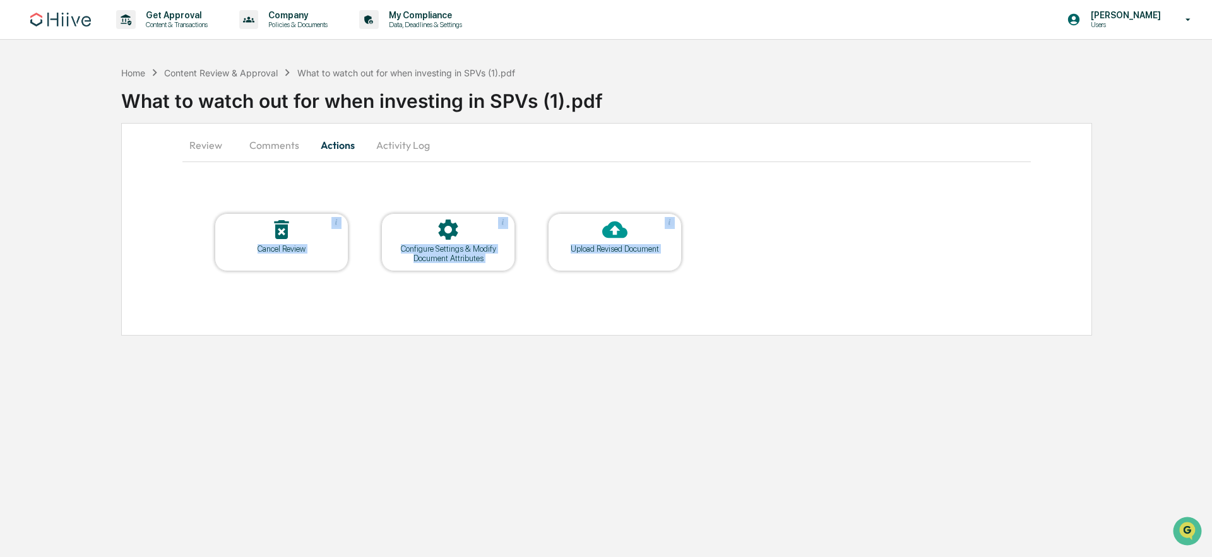
click at [728, 366] on div "Get Approval Content & Transactions Company Policies & Documents My Compliance …" at bounding box center [606, 278] width 1212 height 557
